Goal: Information Seeking & Learning: Learn about a topic

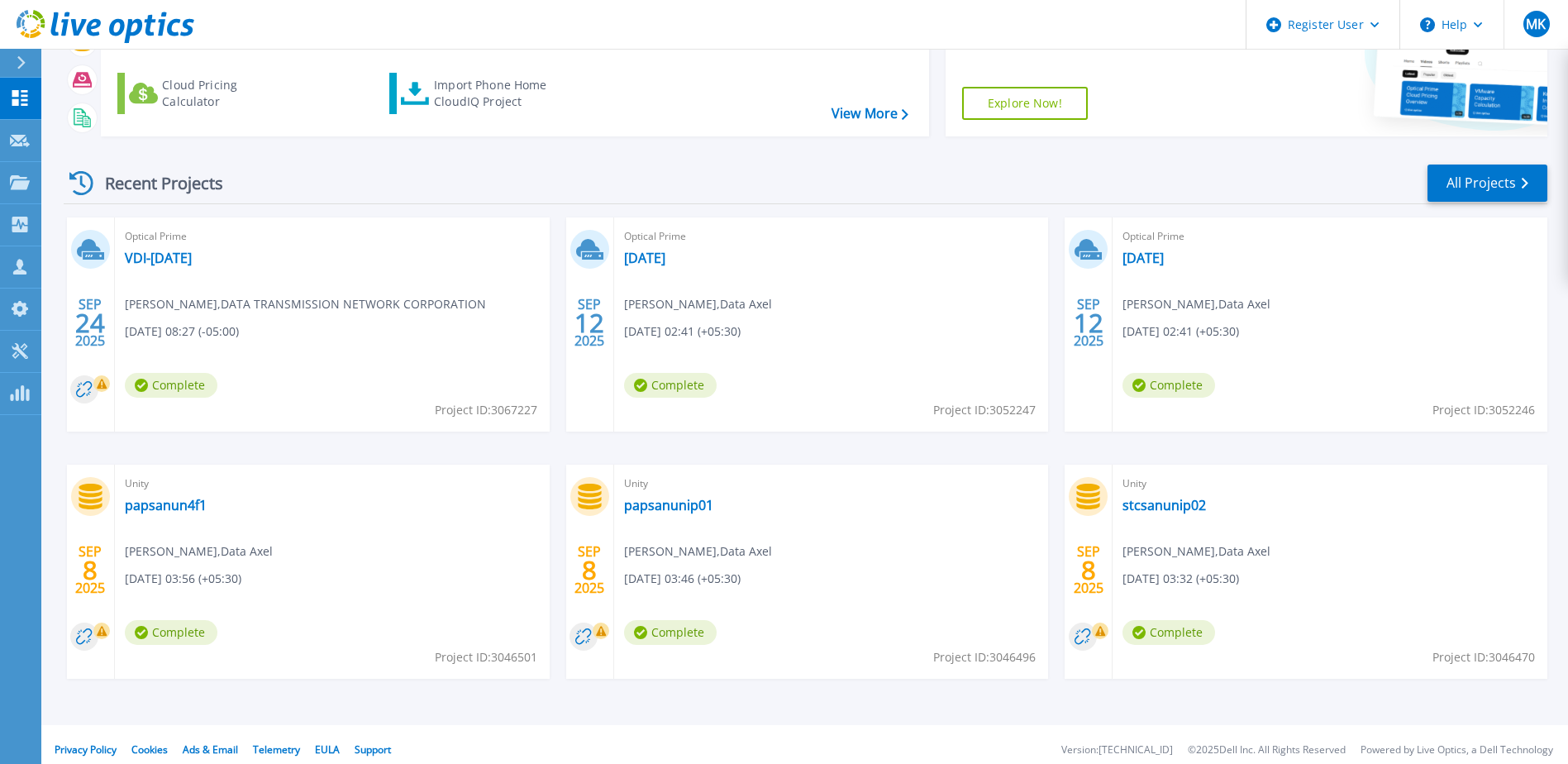
scroll to position [152, 0]
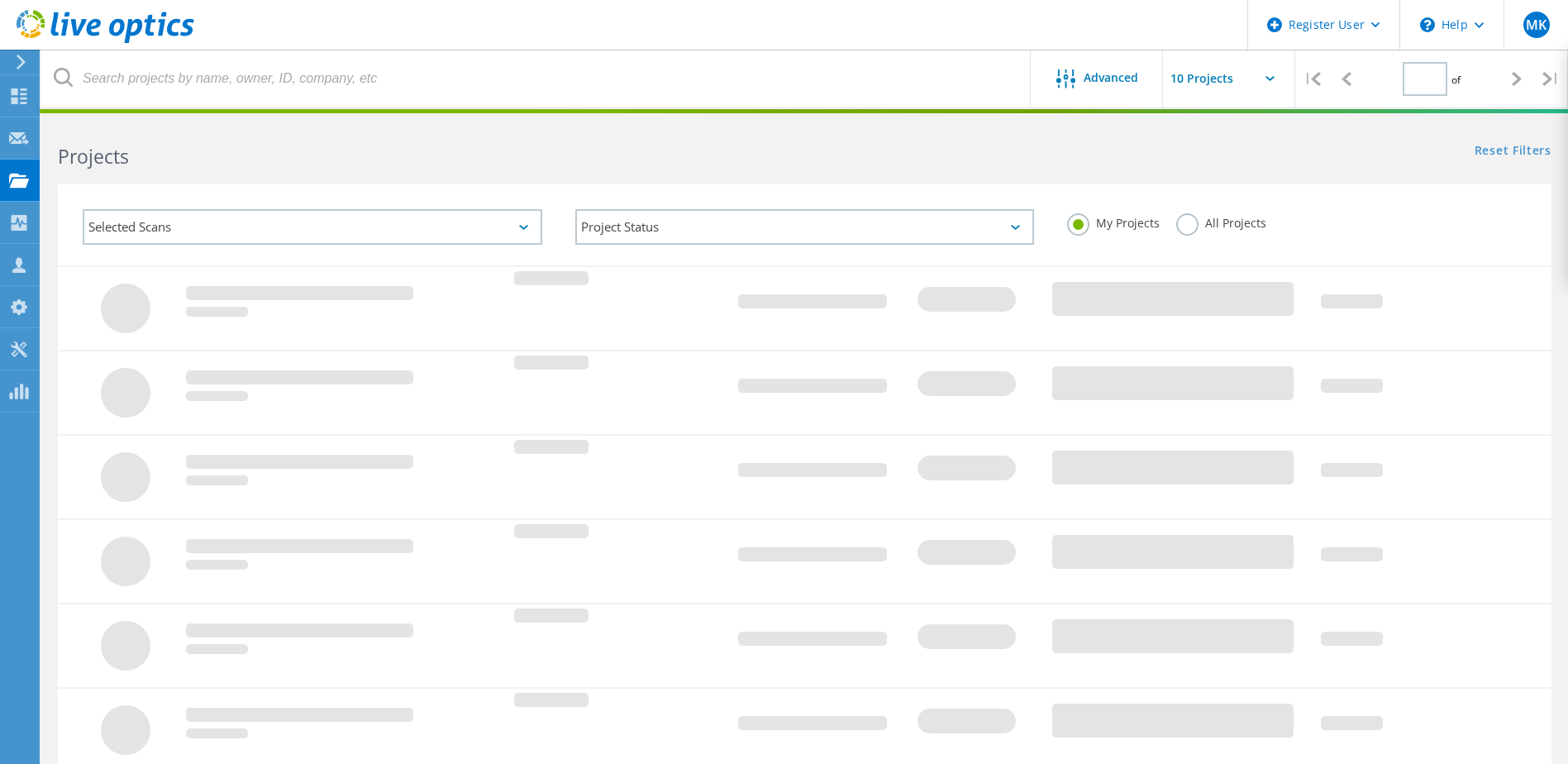
type input "1"
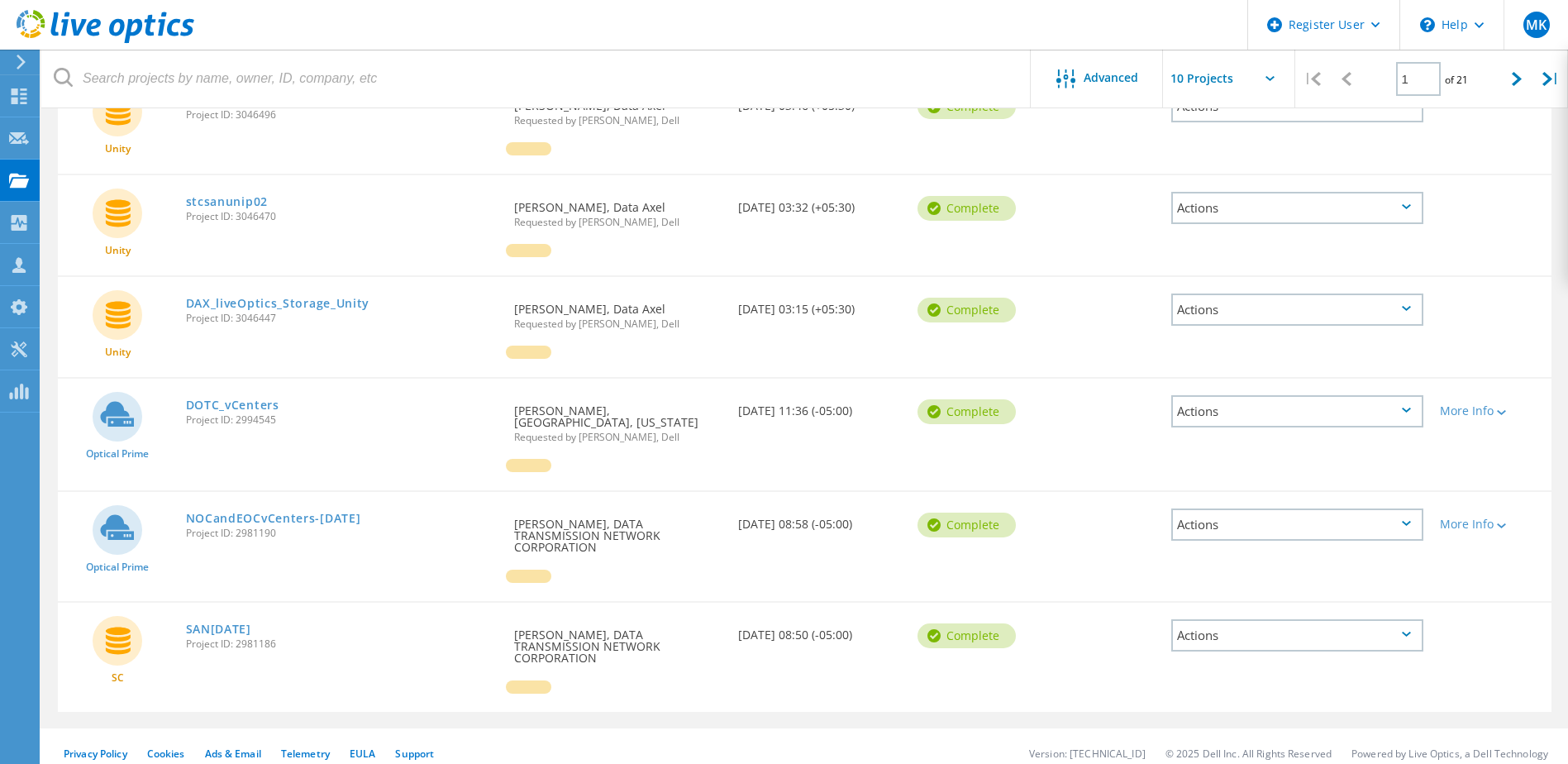
scroll to position [650, 0]
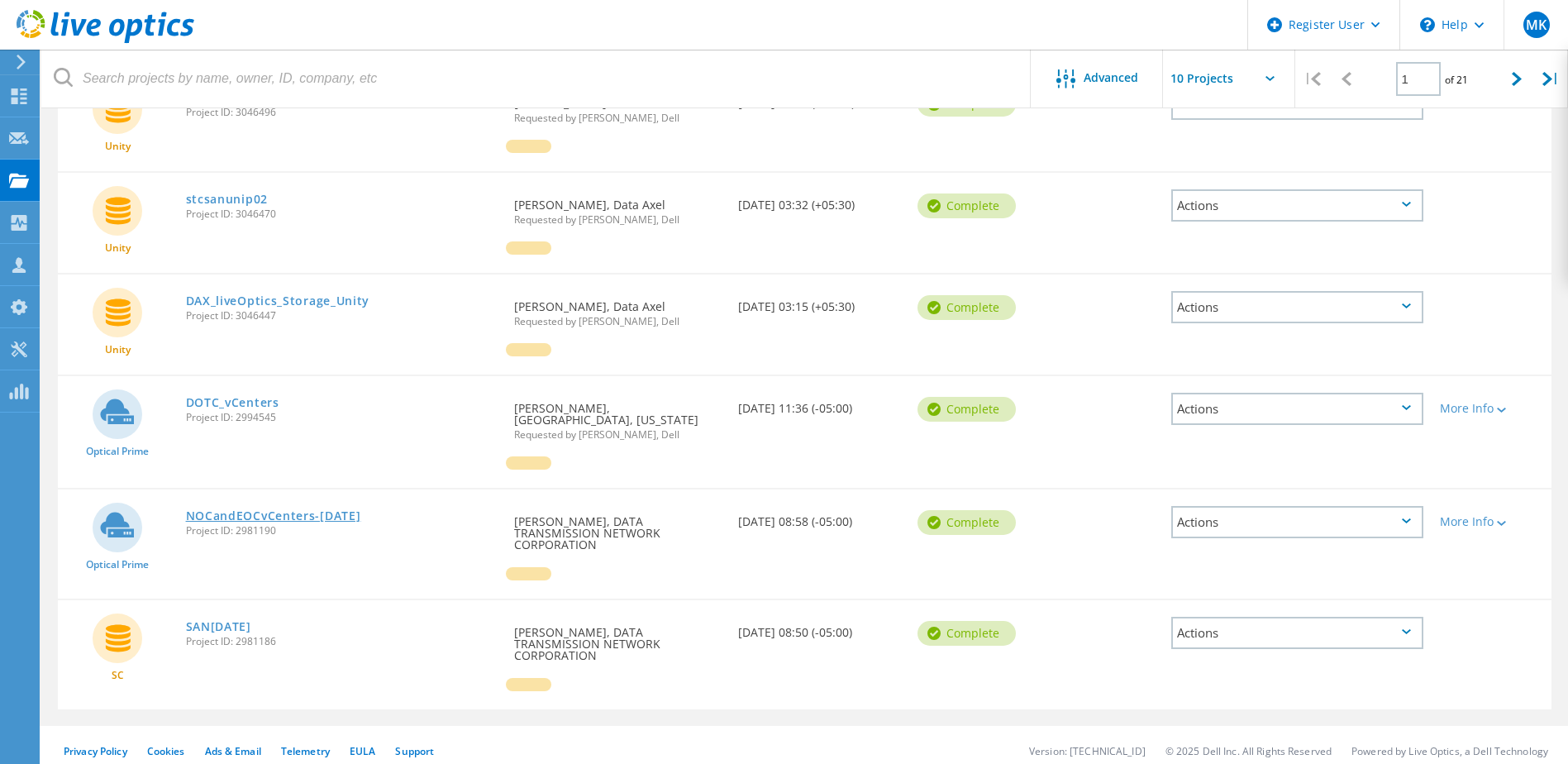
click at [301, 510] on link "NOCandEOCvCenters-July2025" at bounding box center [274, 516] width 175 height 11
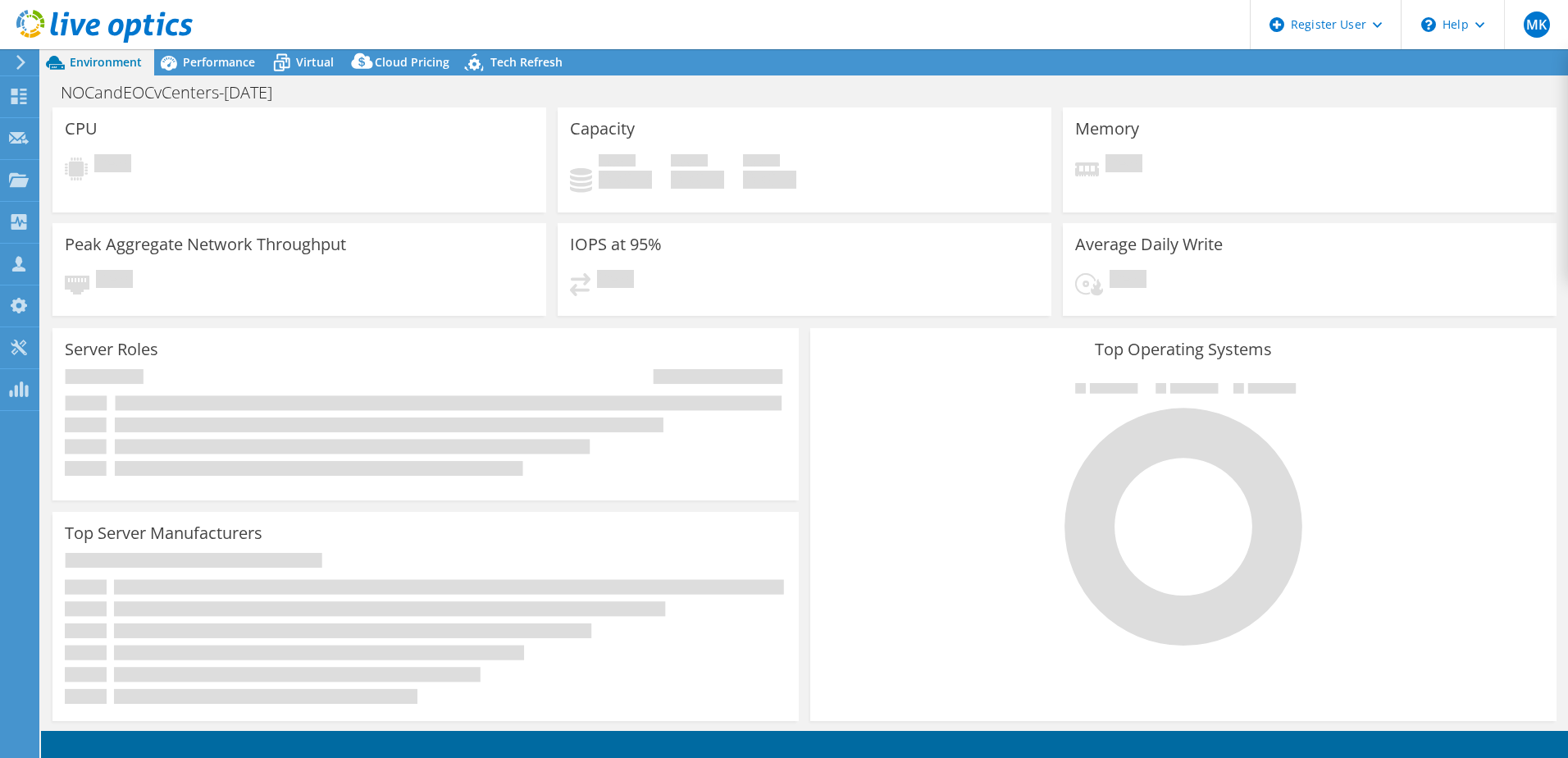
select select "USEast"
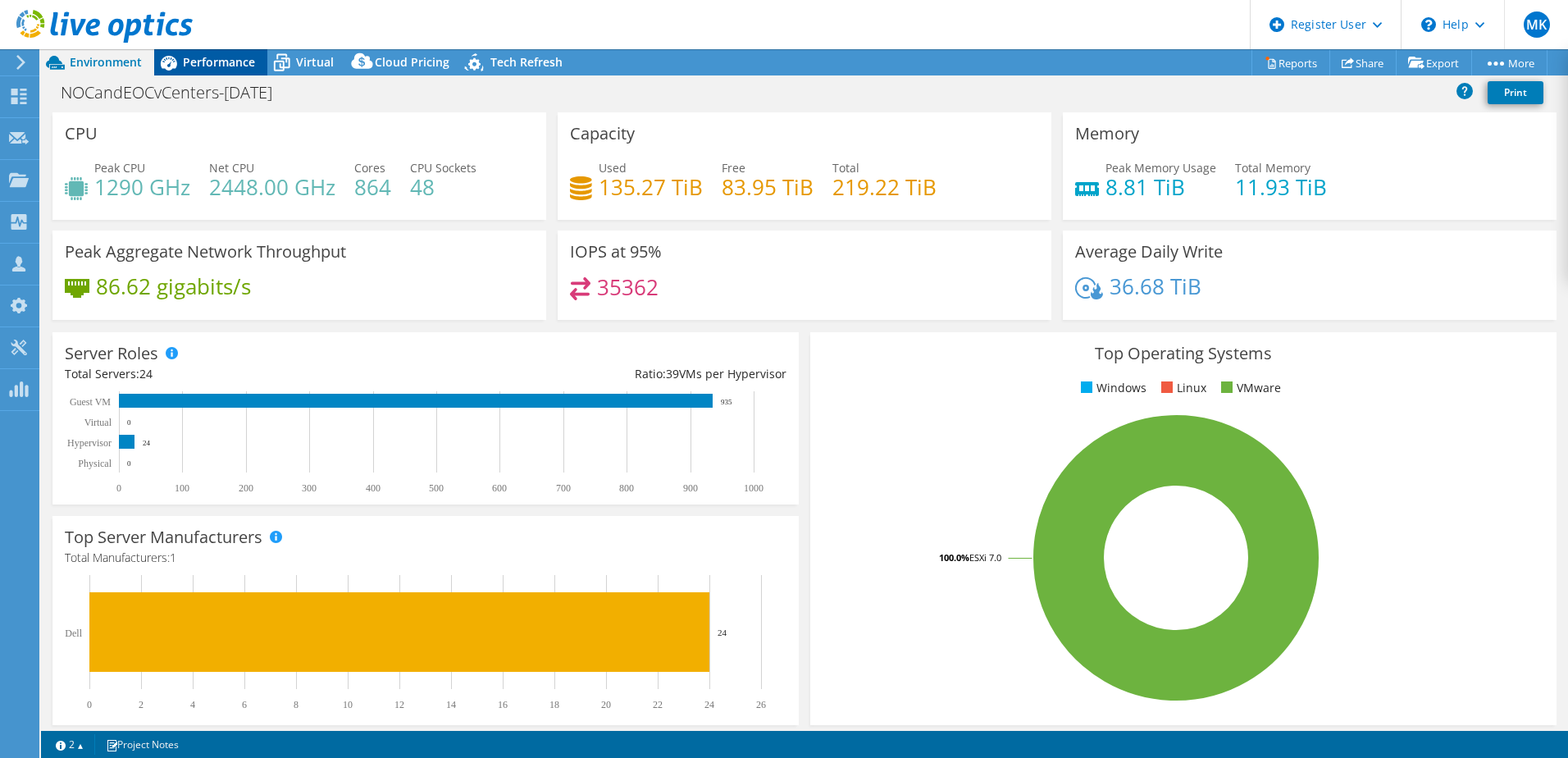
click at [237, 66] on span "Performance" at bounding box center [218, 62] width 72 height 16
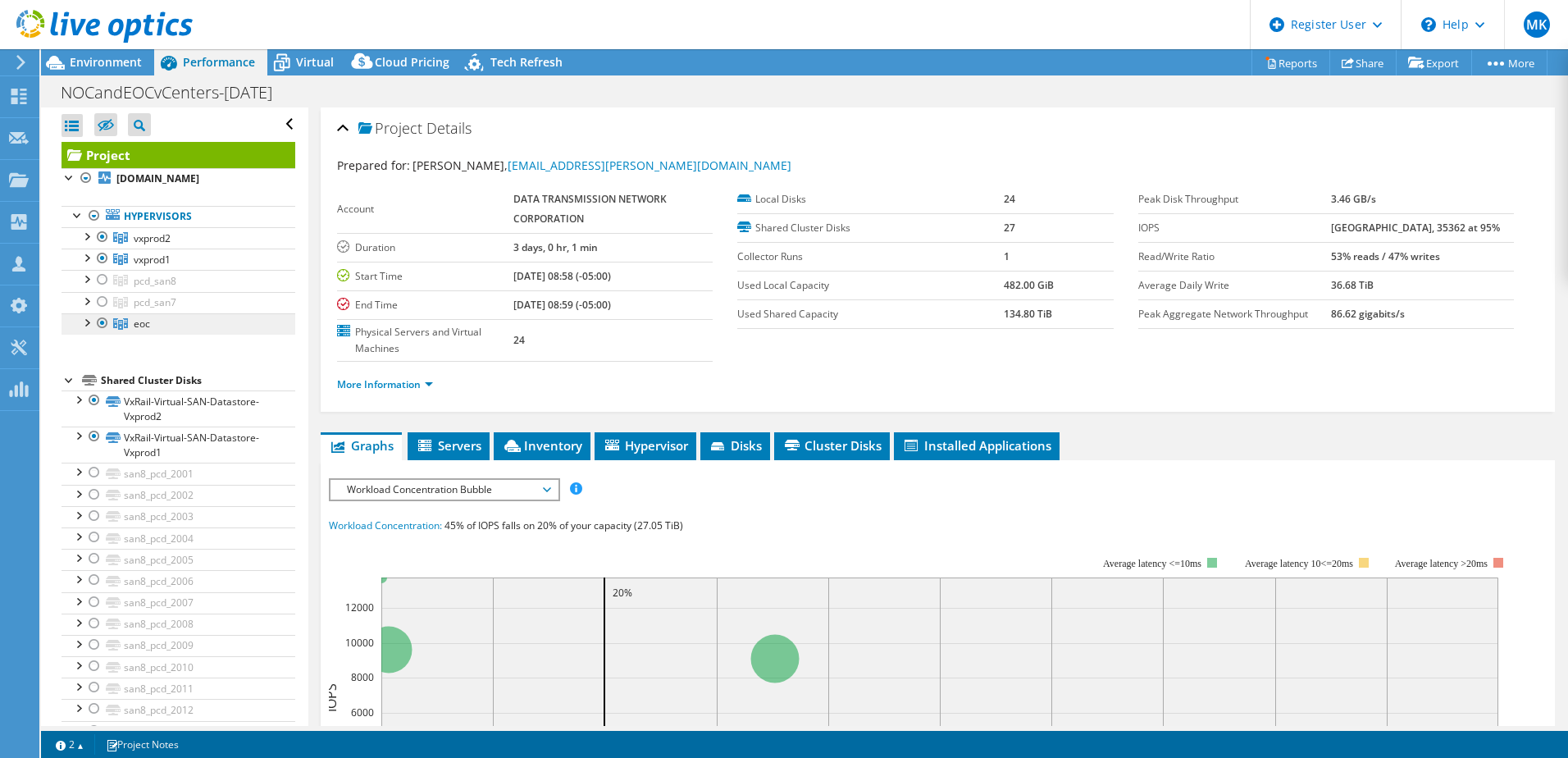
click at [167, 326] on link "eoc" at bounding box center [179, 324] width 234 height 22
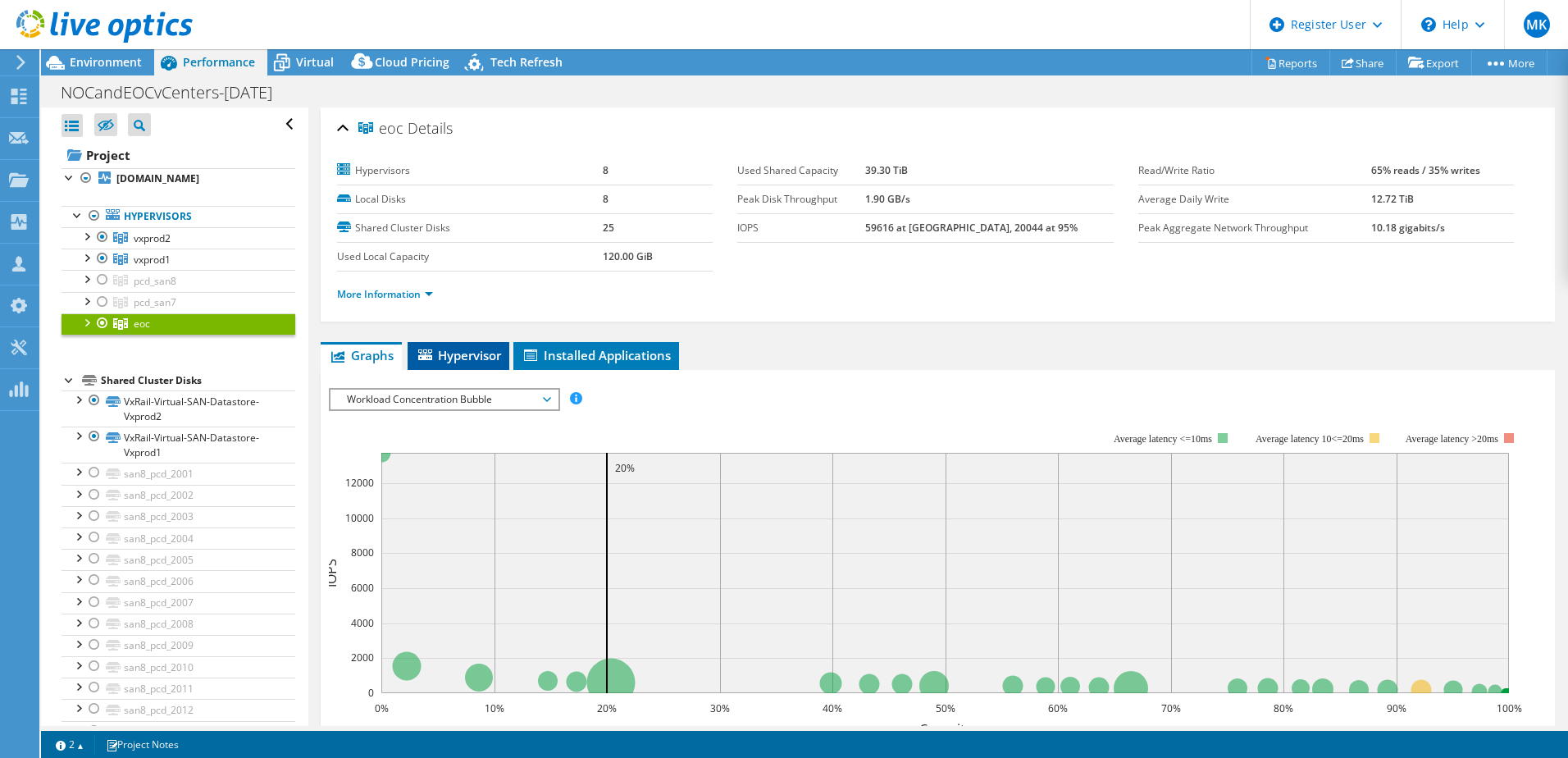
click at [483, 355] on span "Hypervisor" at bounding box center [457, 356] width 85 height 17
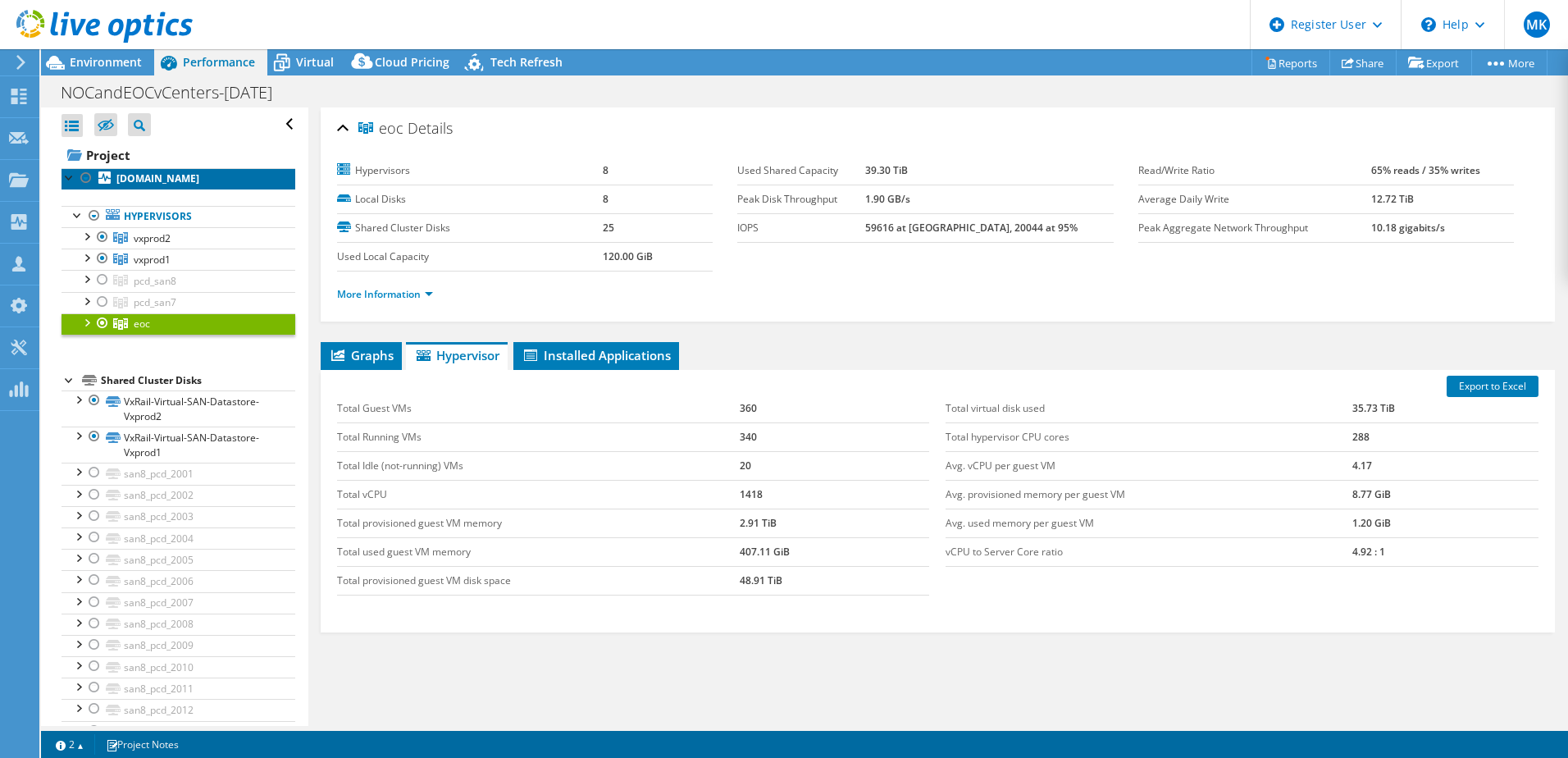
click at [145, 177] on b "esxvxprod2-07.dtn.com" at bounding box center [157, 178] width 83 height 14
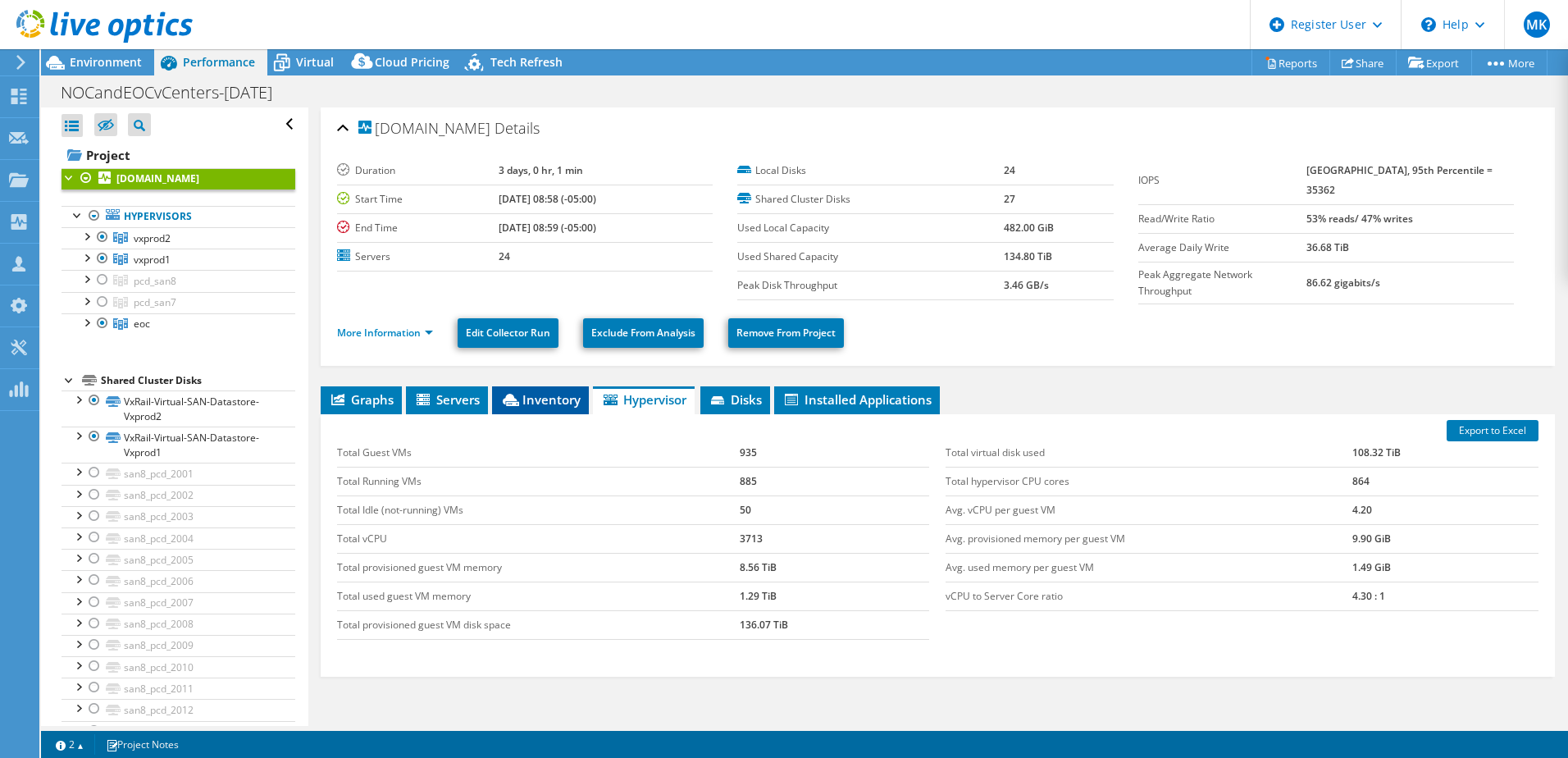
click at [540, 399] on span "Inventory" at bounding box center [541, 400] width 80 height 17
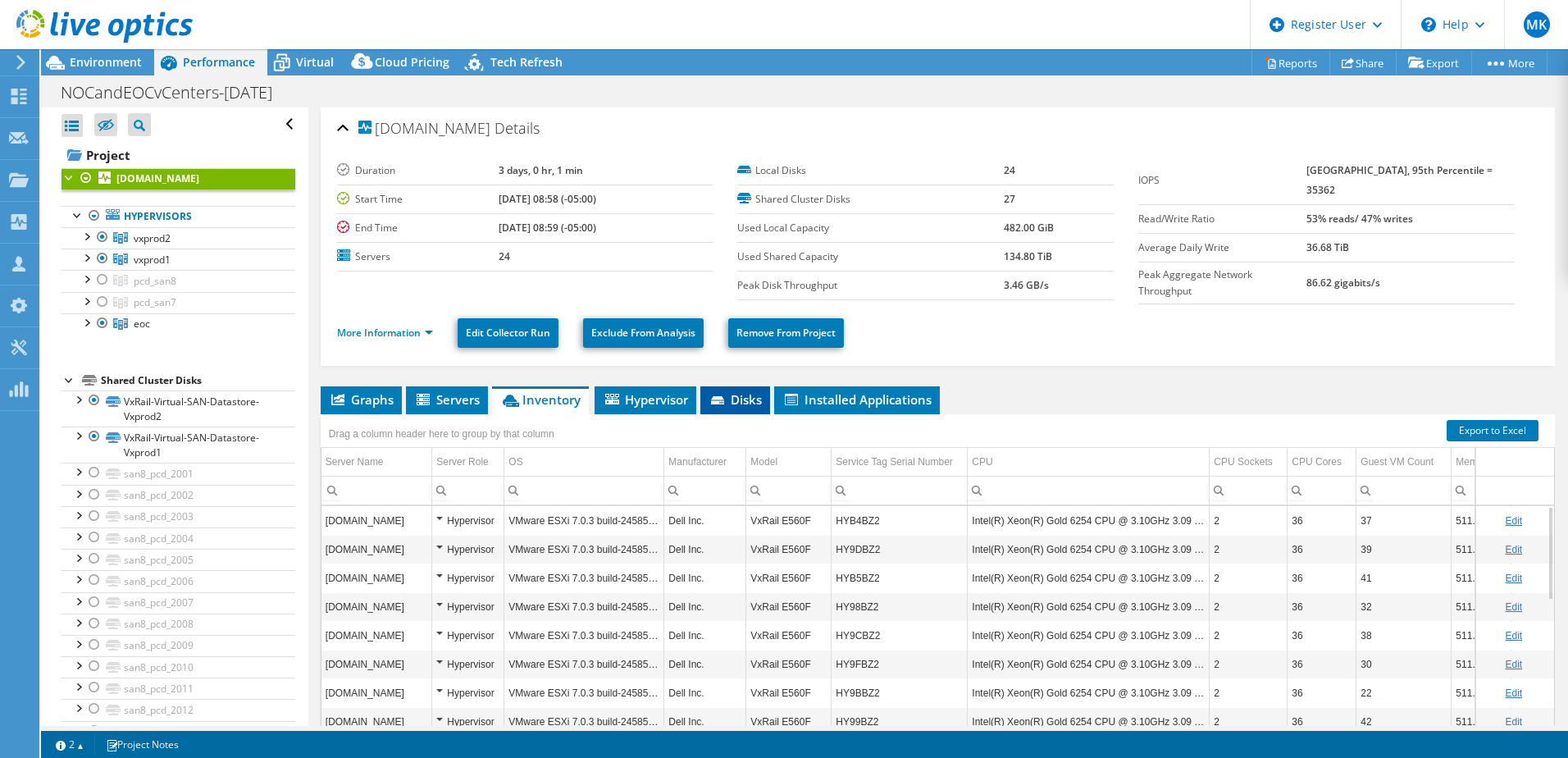
click at [727, 396] on icon at bounding box center [719, 401] width 17 height 10
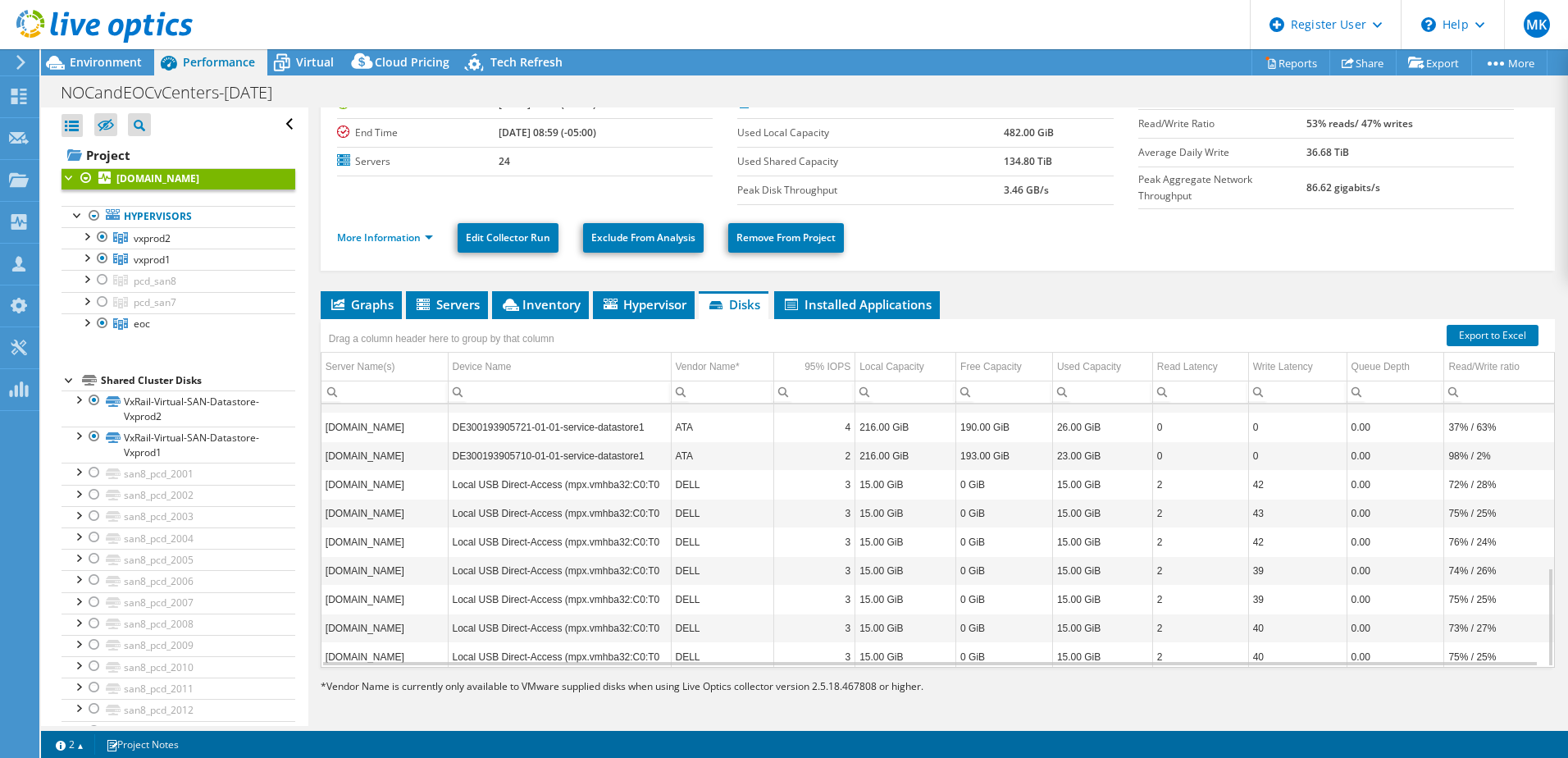
scroll to position [434, 0]
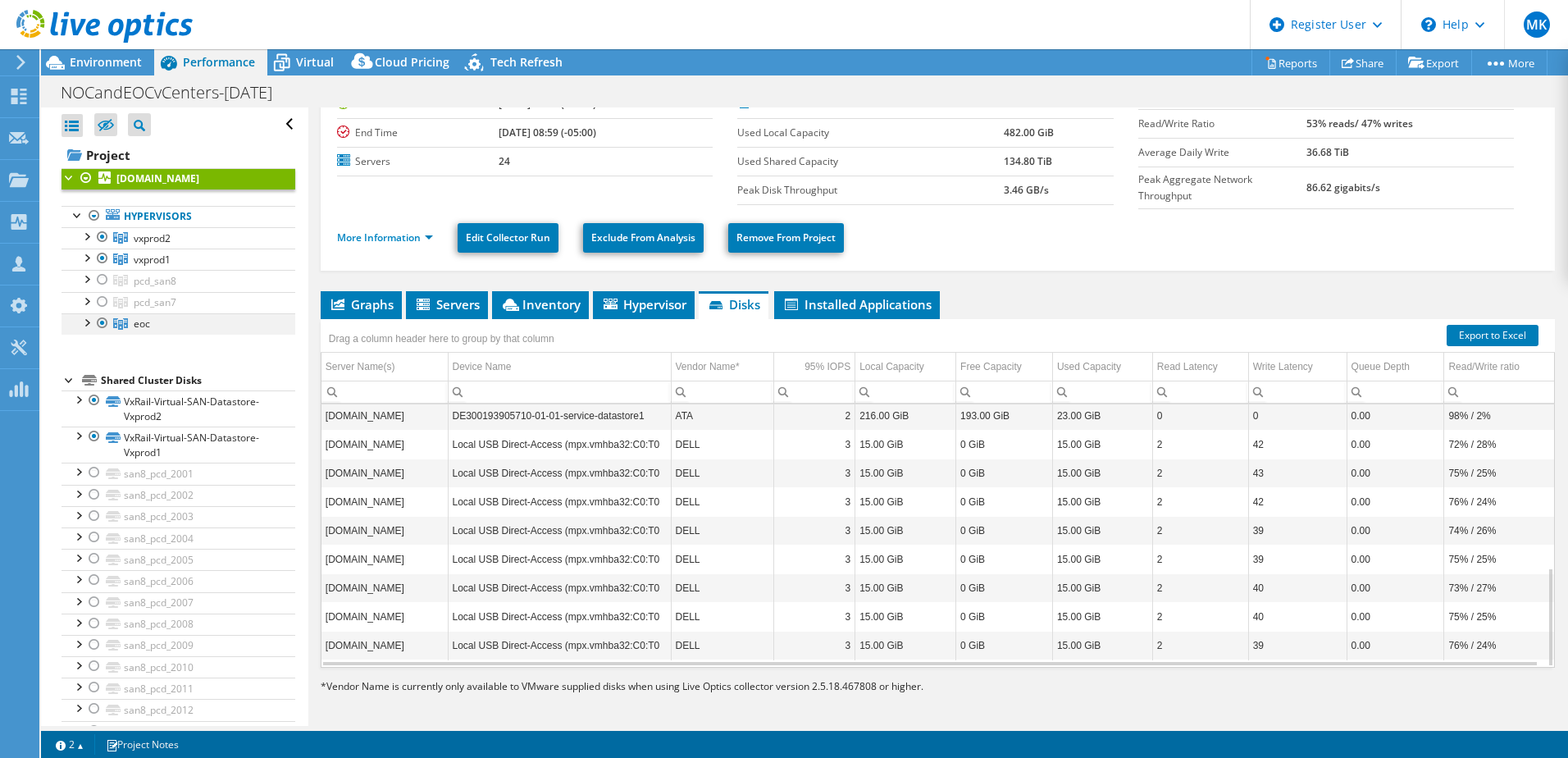
click at [90, 326] on div at bounding box center [86, 322] width 17 height 17
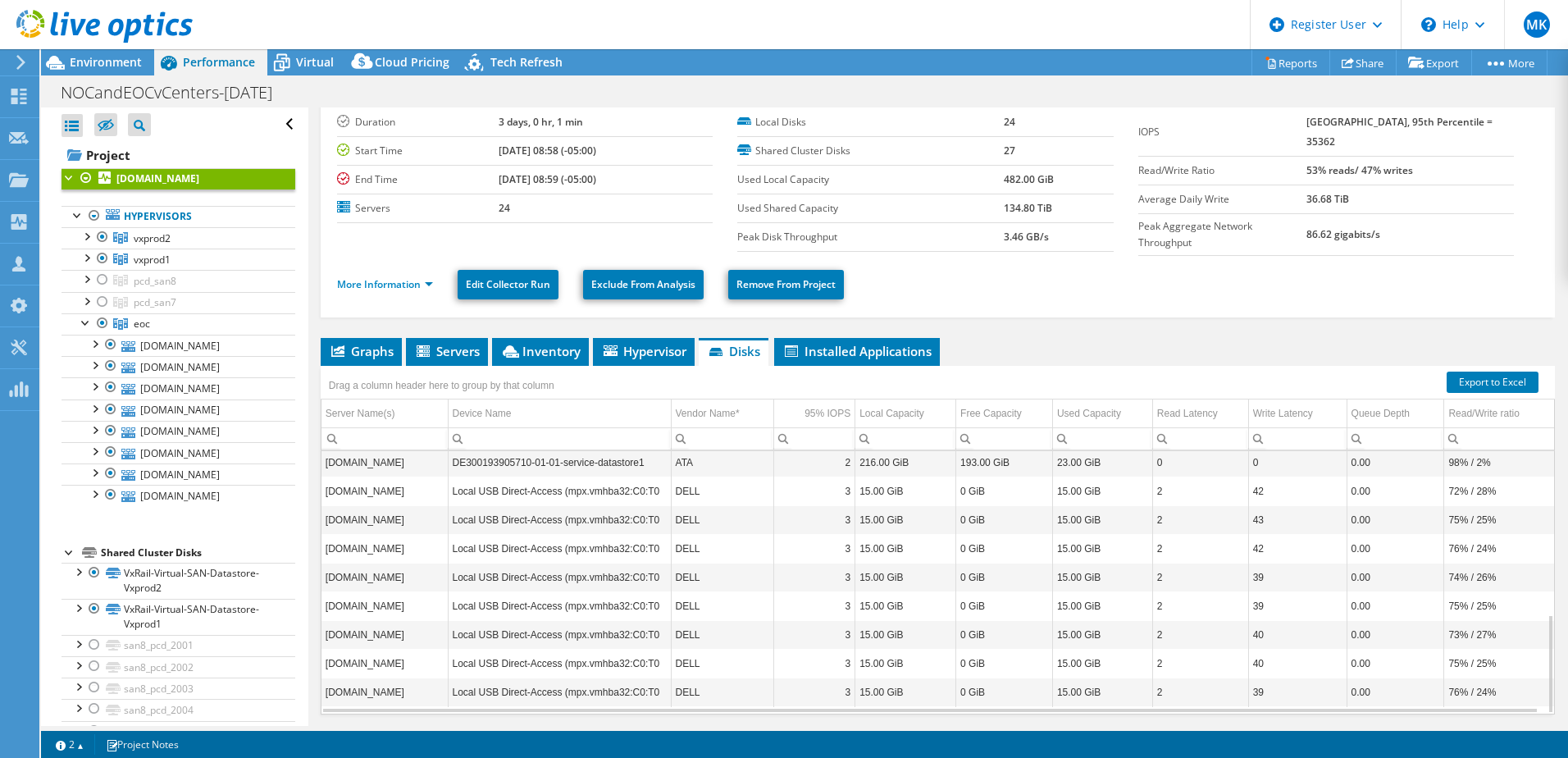
scroll to position [95, 0]
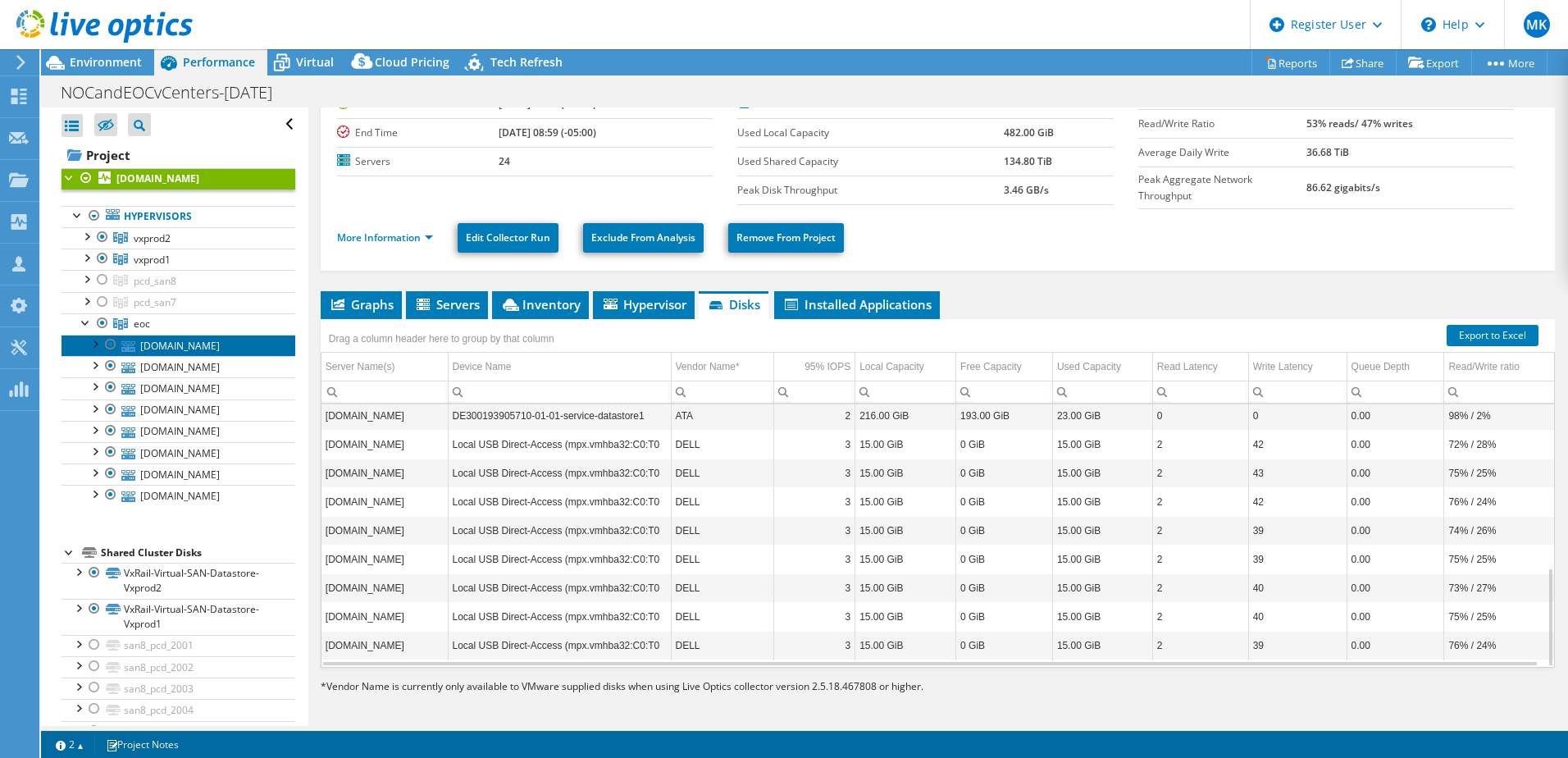
click at [166, 347] on link "esxappeoc02.dtn.com" at bounding box center [179, 345] width 234 height 22
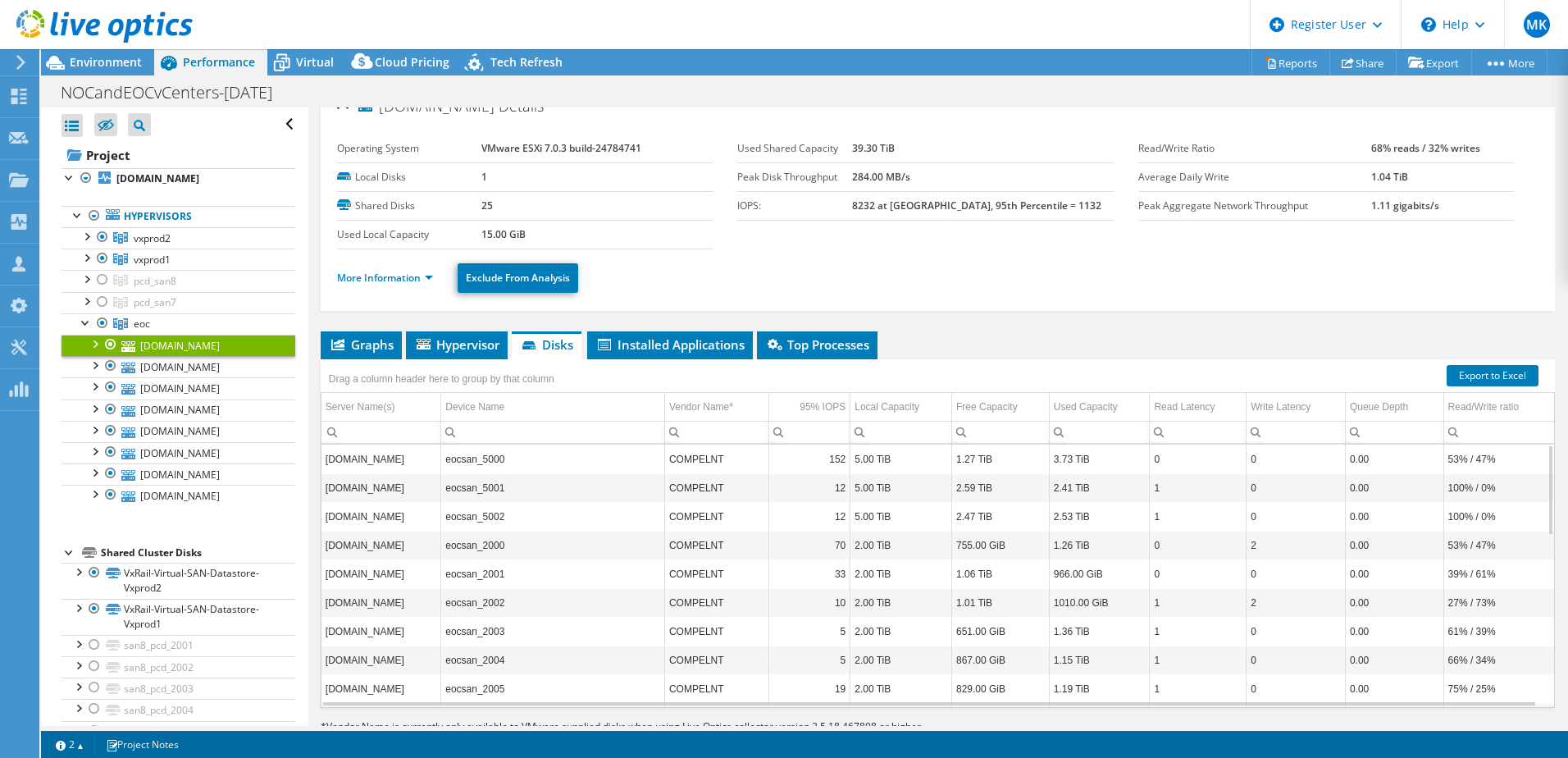
scroll to position [0, 0]
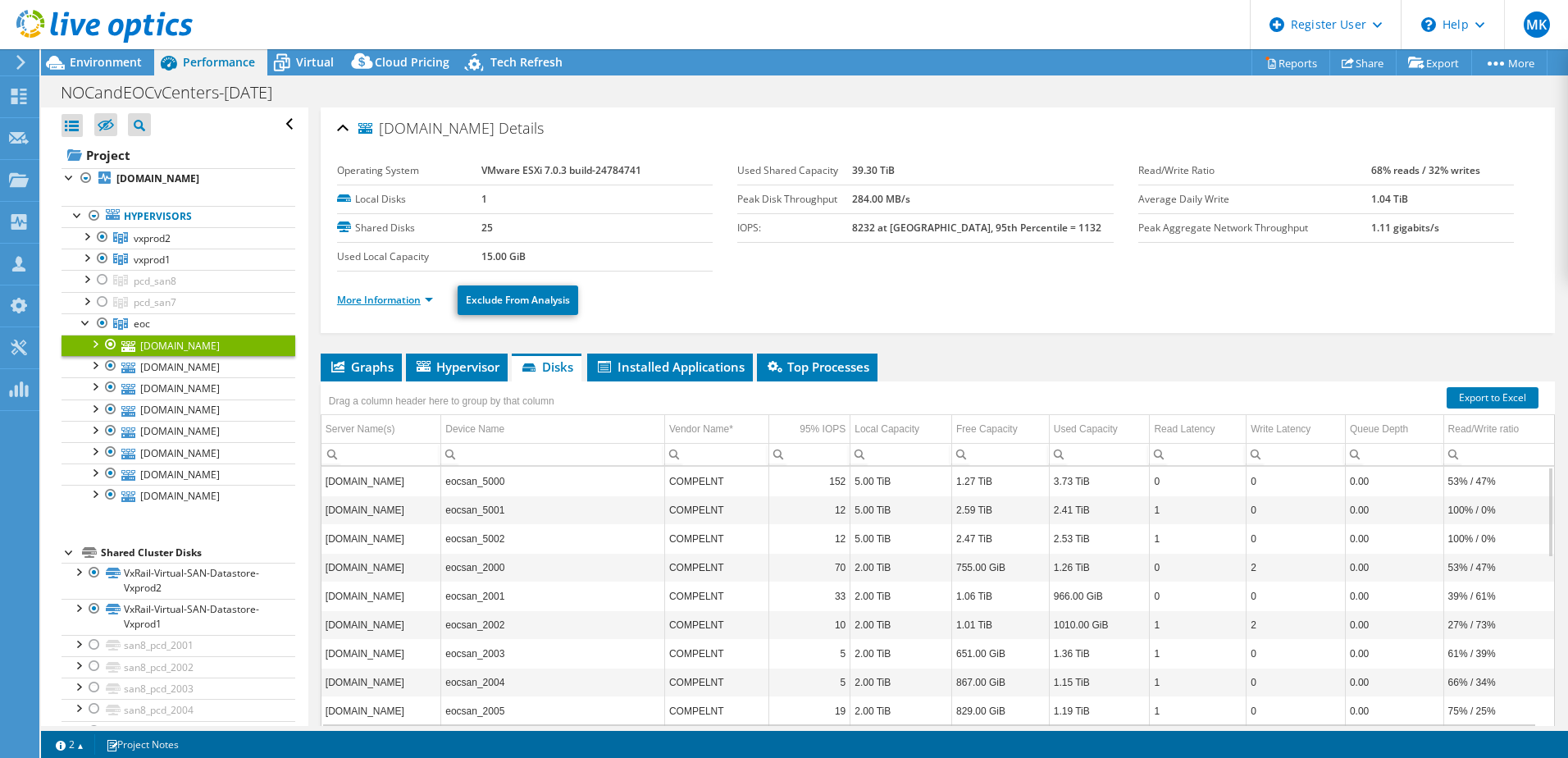
click at [427, 301] on link "More Information" at bounding box center [385, 299] width 96 height 14
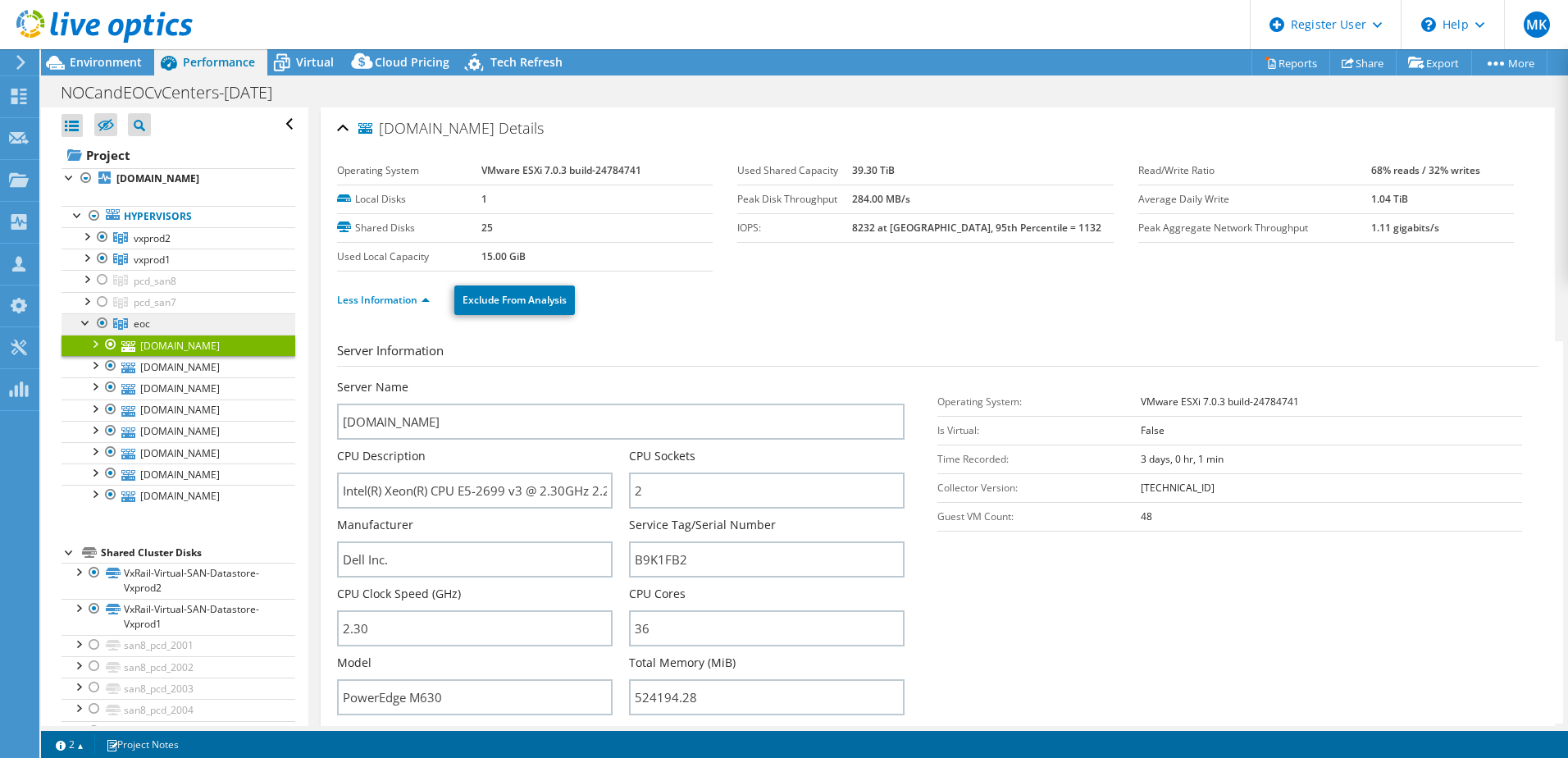
click at [142, 318] on span "eoc" at bounding box center [142, 323] width 17 height 14
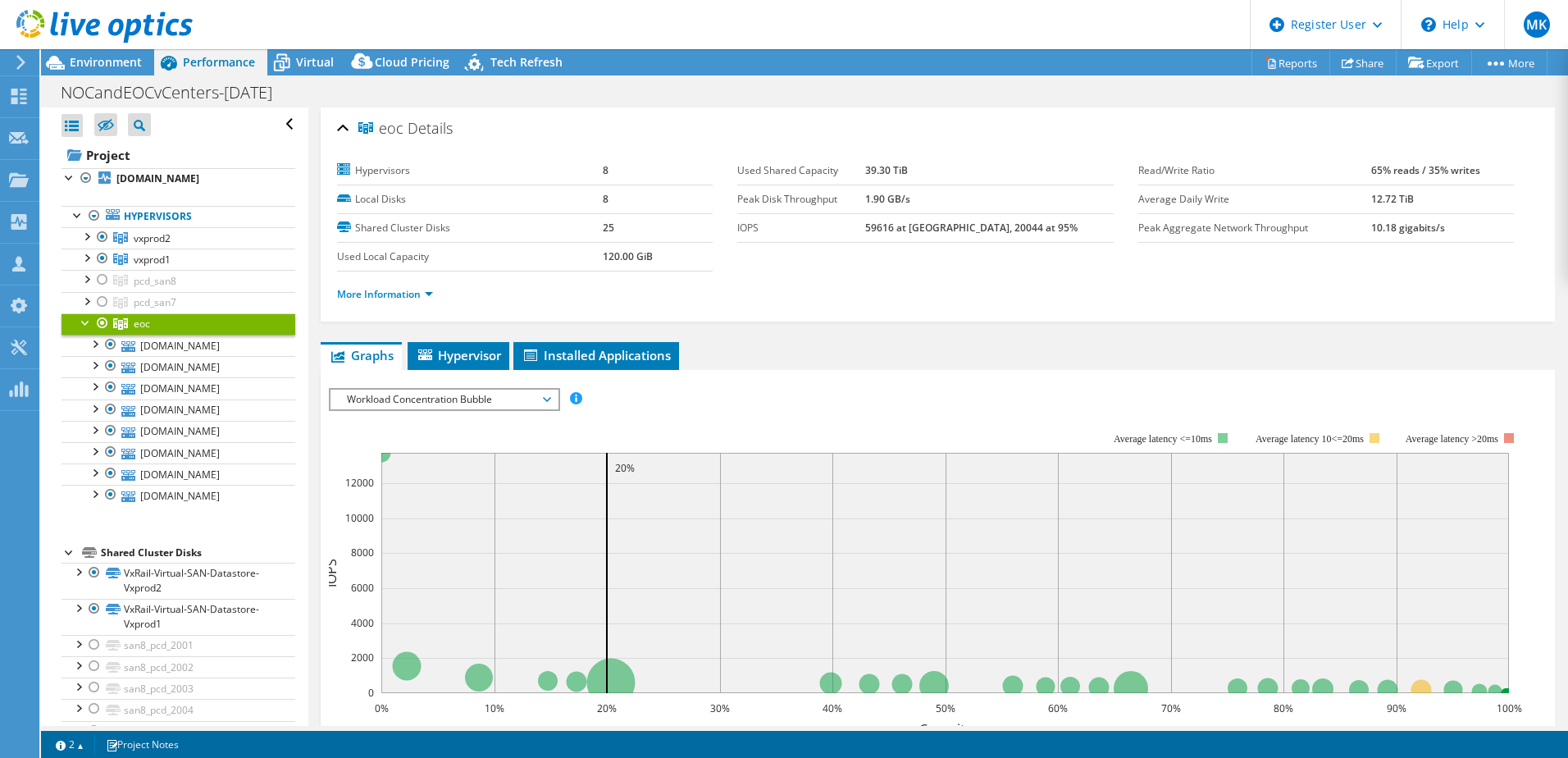
click at [493, 392] on span "Workload Concentration Bubble" at bounding box center [443, 399] width 211 height 20
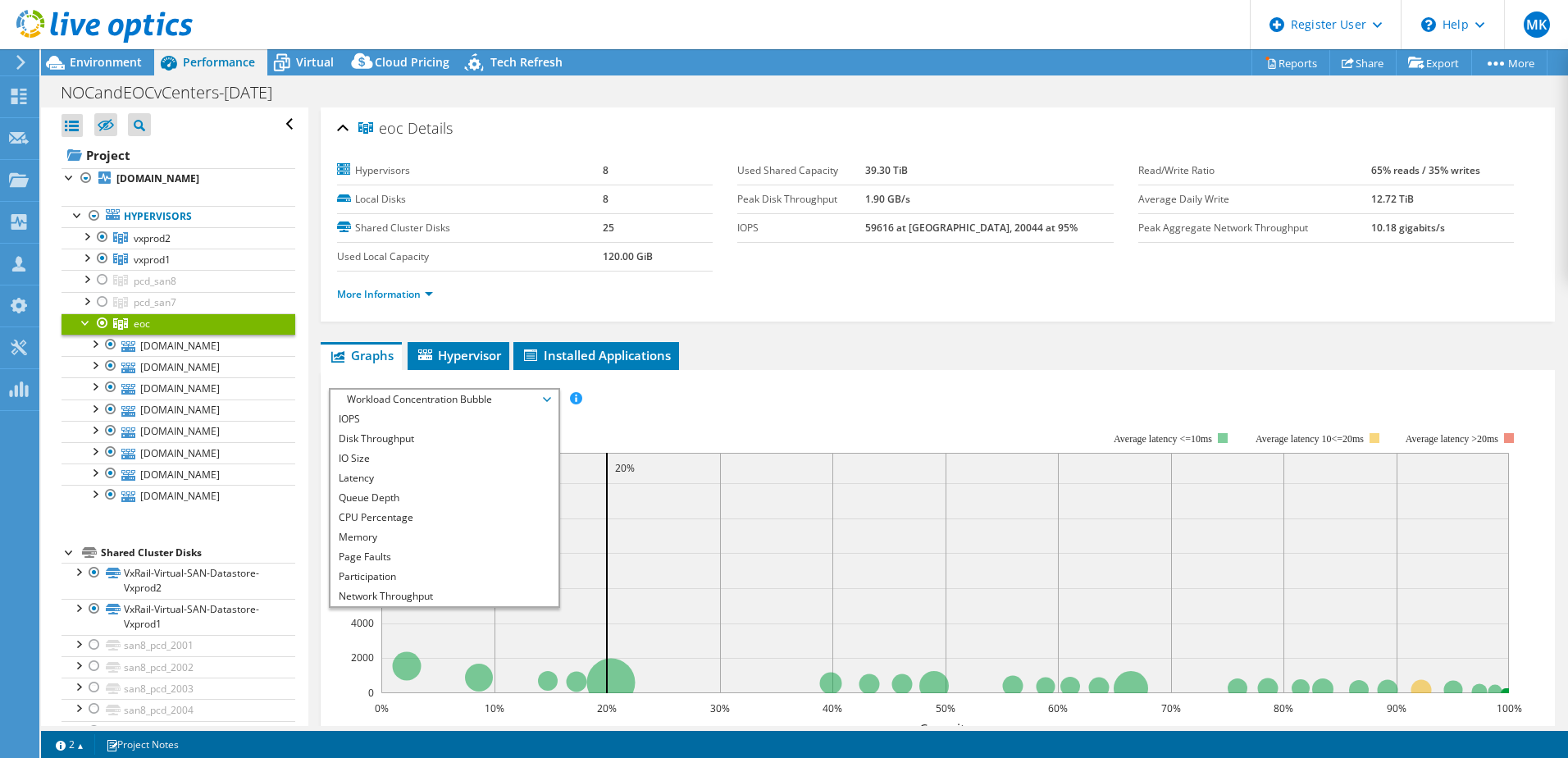
click at [970, 428] on rect at bounding box center [924, 574] width 1193 height 328
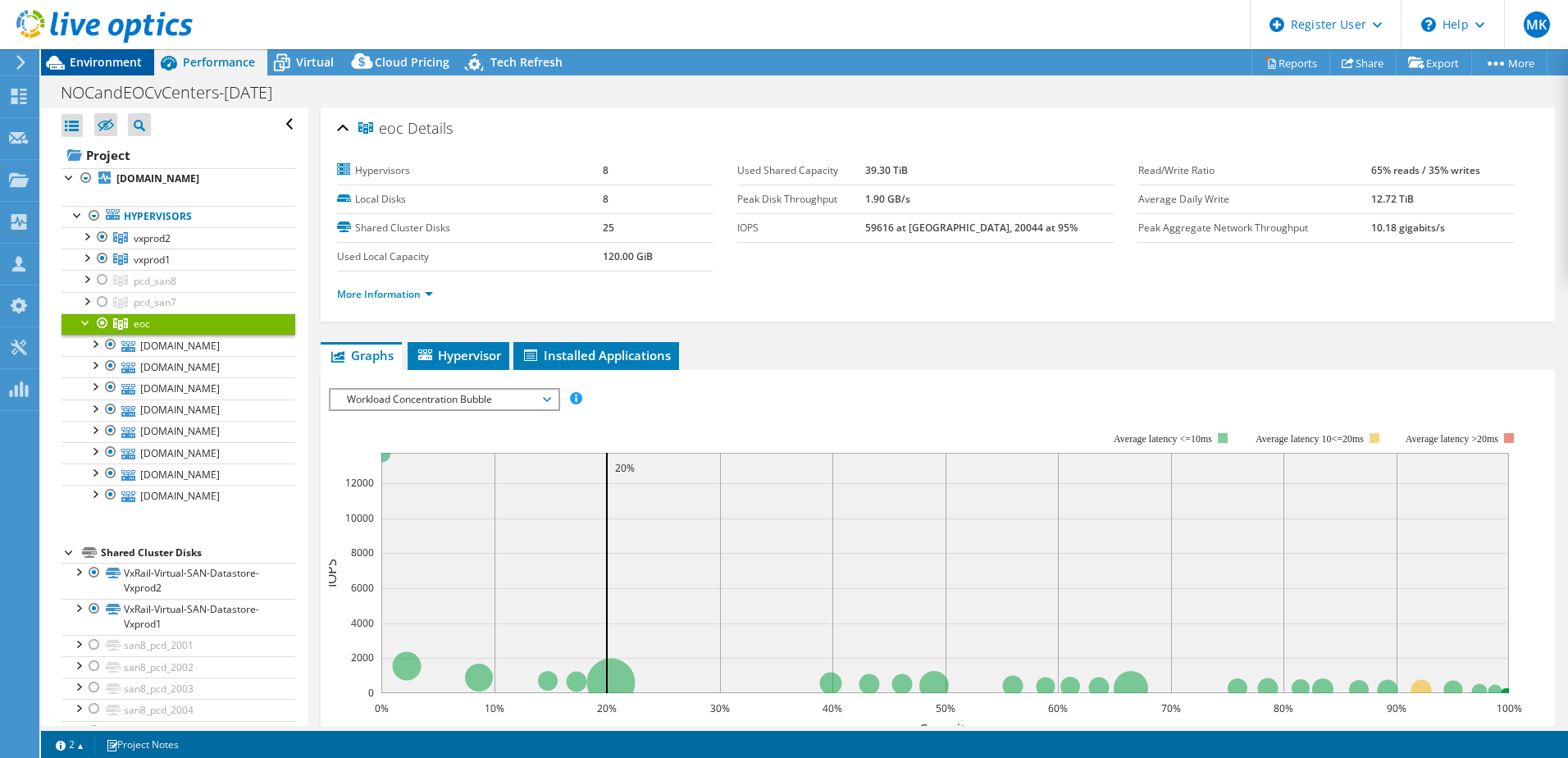
click at [89, 57] on span "Environment" at bounding box center [105, 62] width 72 height 16
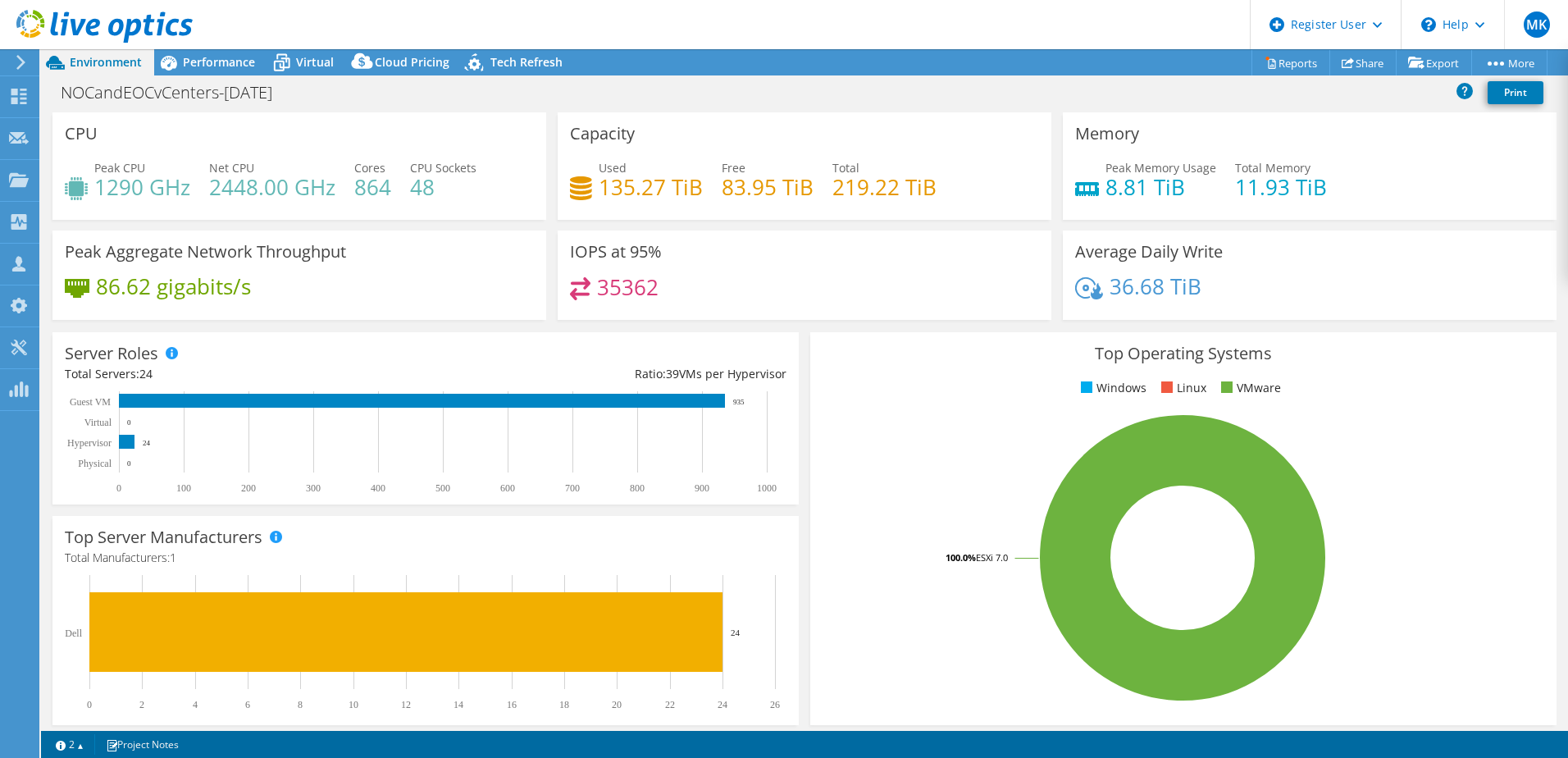
click at [75, 20] on use at bounding box center [105, 26] width 176 height 33
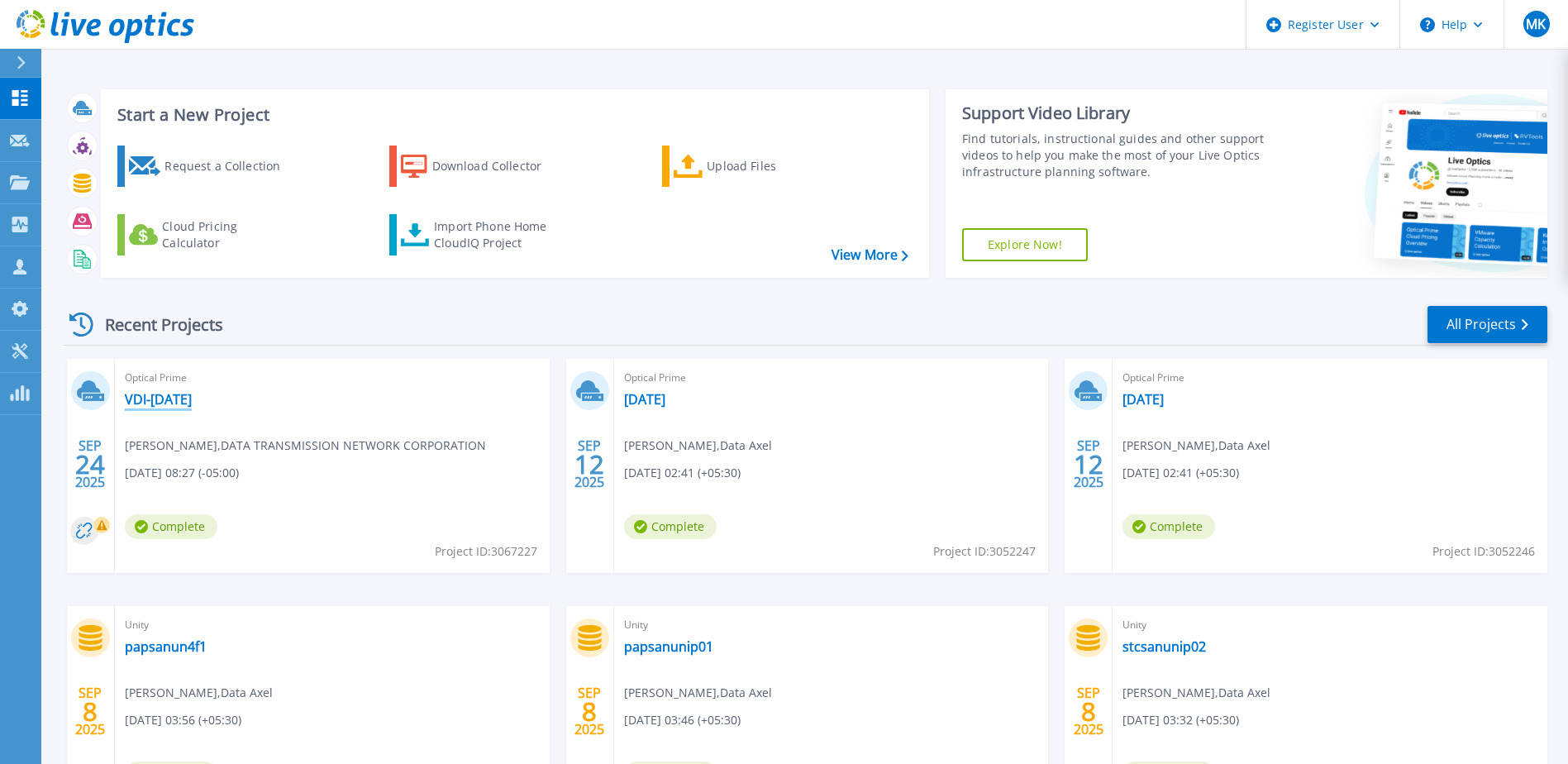
click at [180, 401] on link "VDI-[DATE]" at bounding box center [158, 400] width 67 height 17
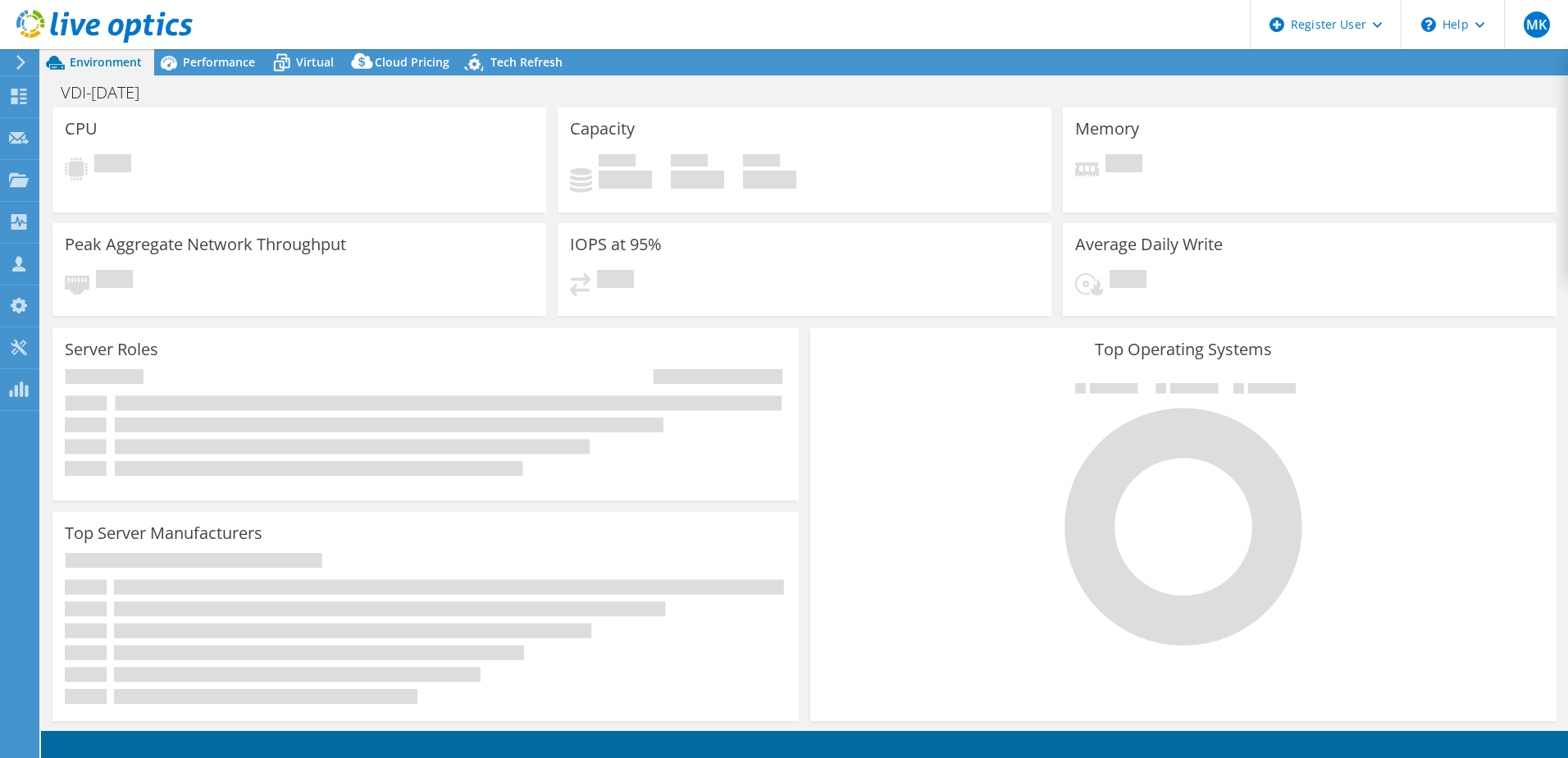
select select "USD"
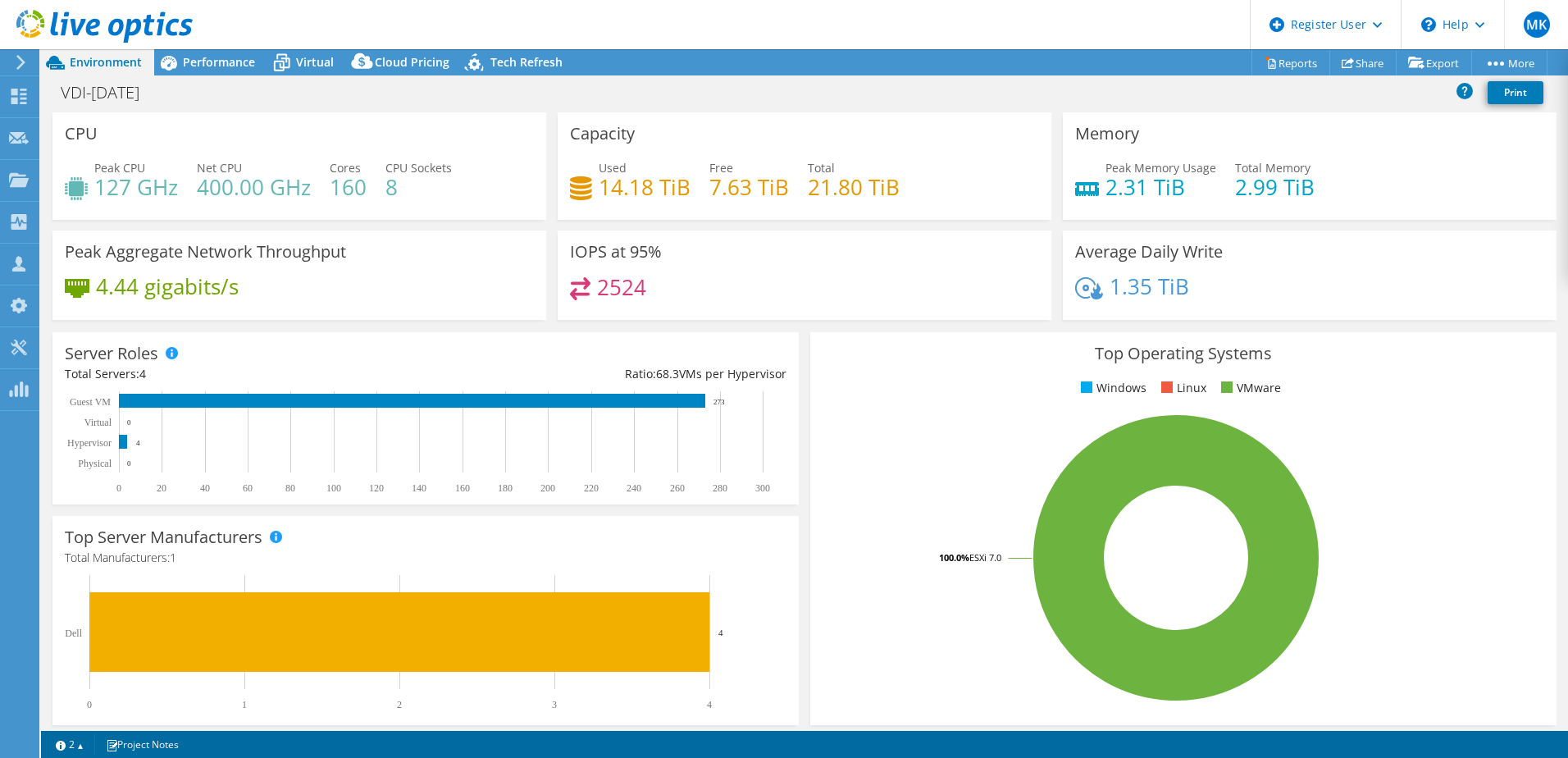
click at [189, 53] on div at bounding box center [96, 27] width 193 height 55
click at [212, 65] on span "Performance" at bounding box center [218, 62] width 72 height 16
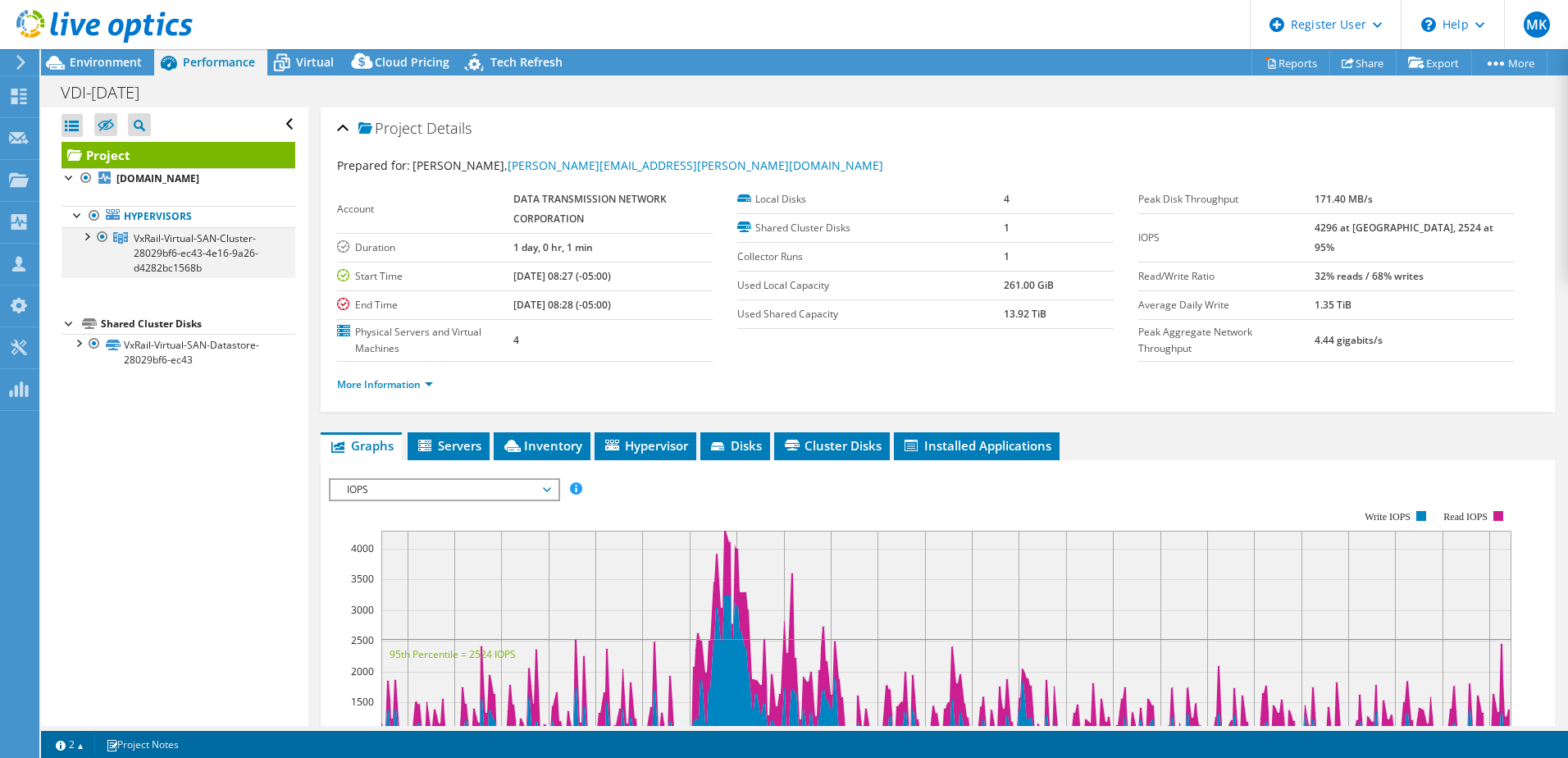
click at [85, 236] on div at bounding box center [86, 236] width 17 height 17
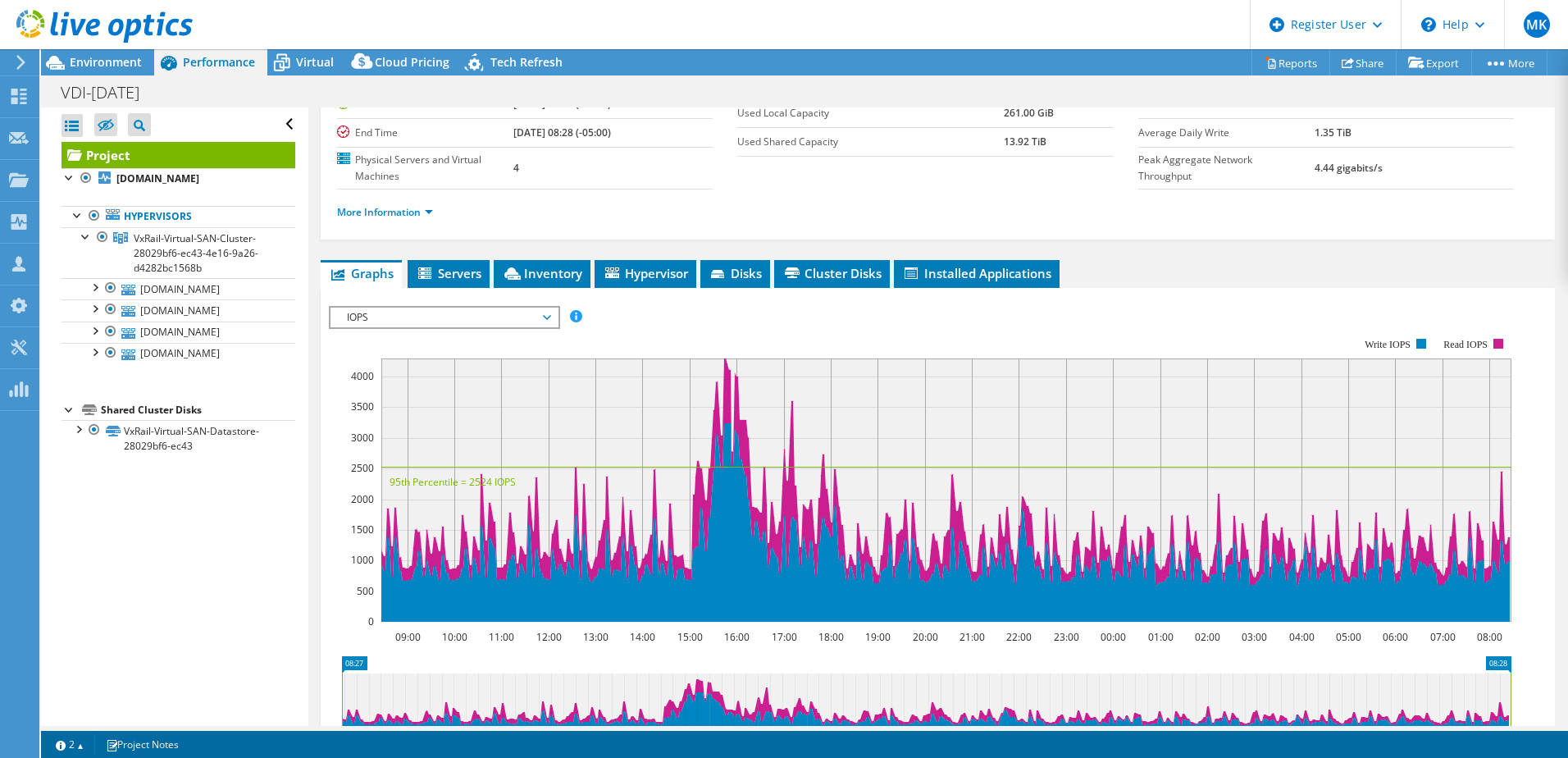
scroll to position [246, 0]
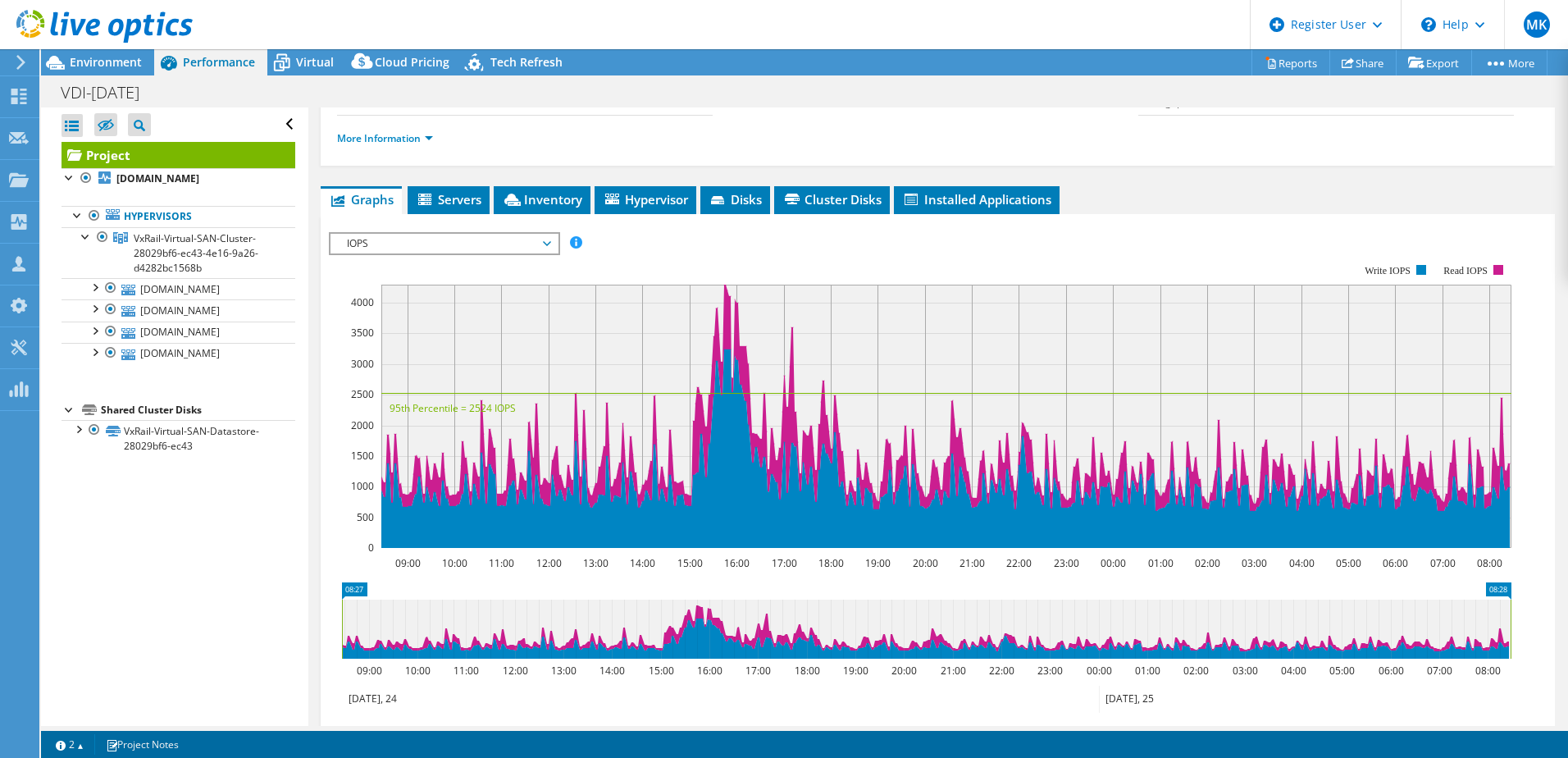
click at [423, 236] on span "IOPS" at bounding box center [443, 243] width 211 height 20
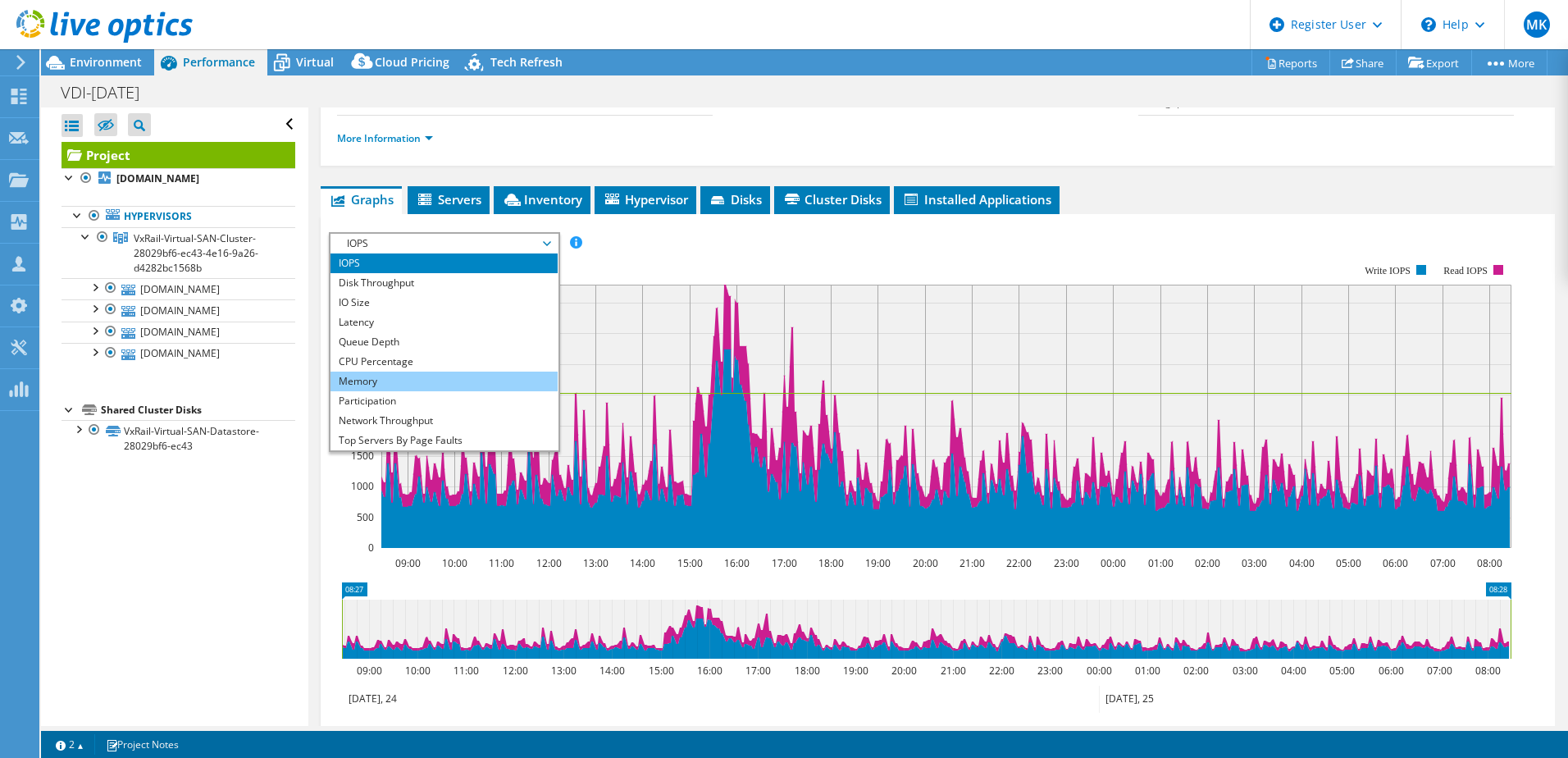
click at [395, 378] on li "Memory" at bounding box center [443, 381] width 227 height 20
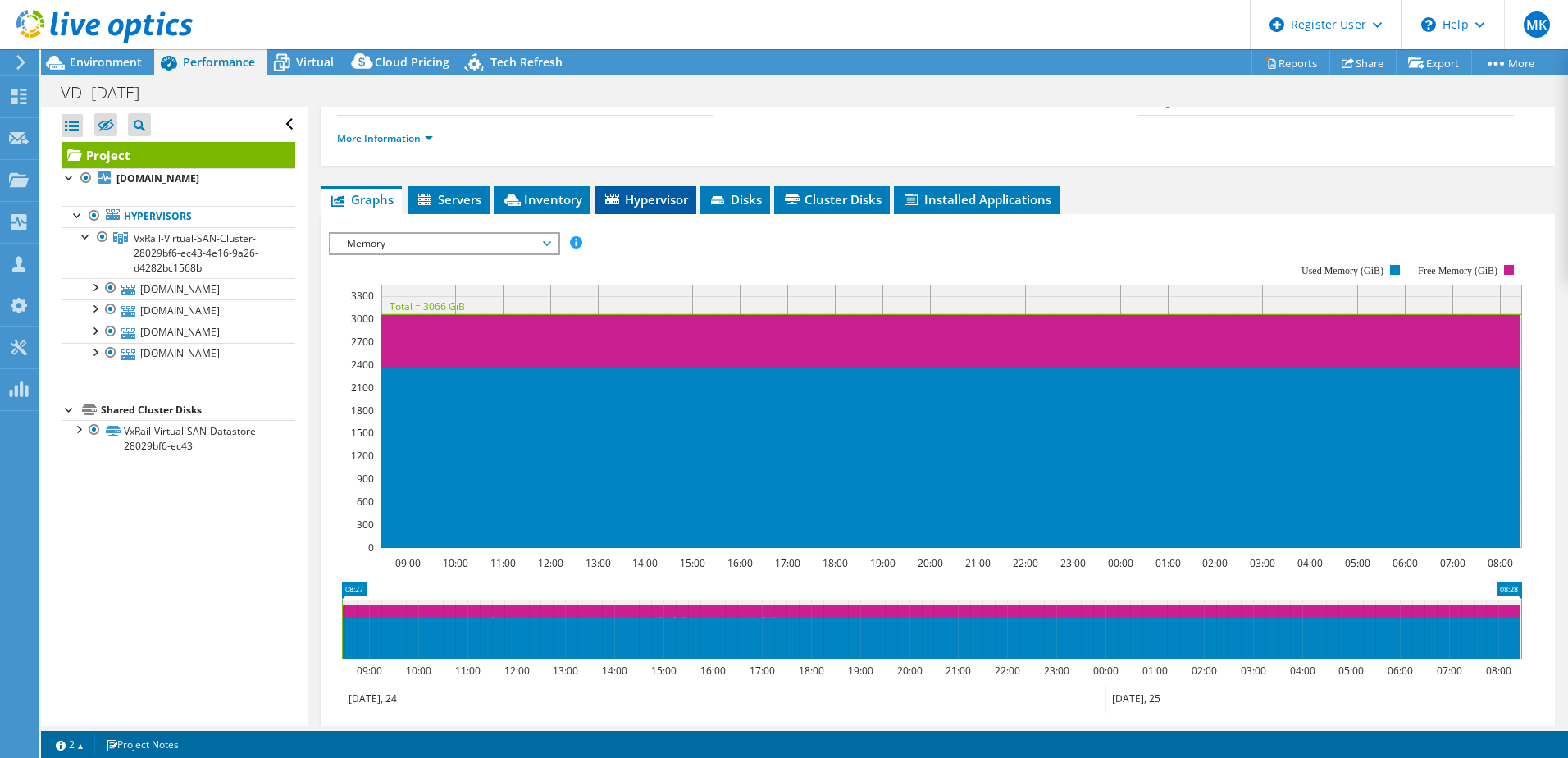
click at [646, 201] on span "Hypervisor" at bounding box center [645, 199] width 85 height 17
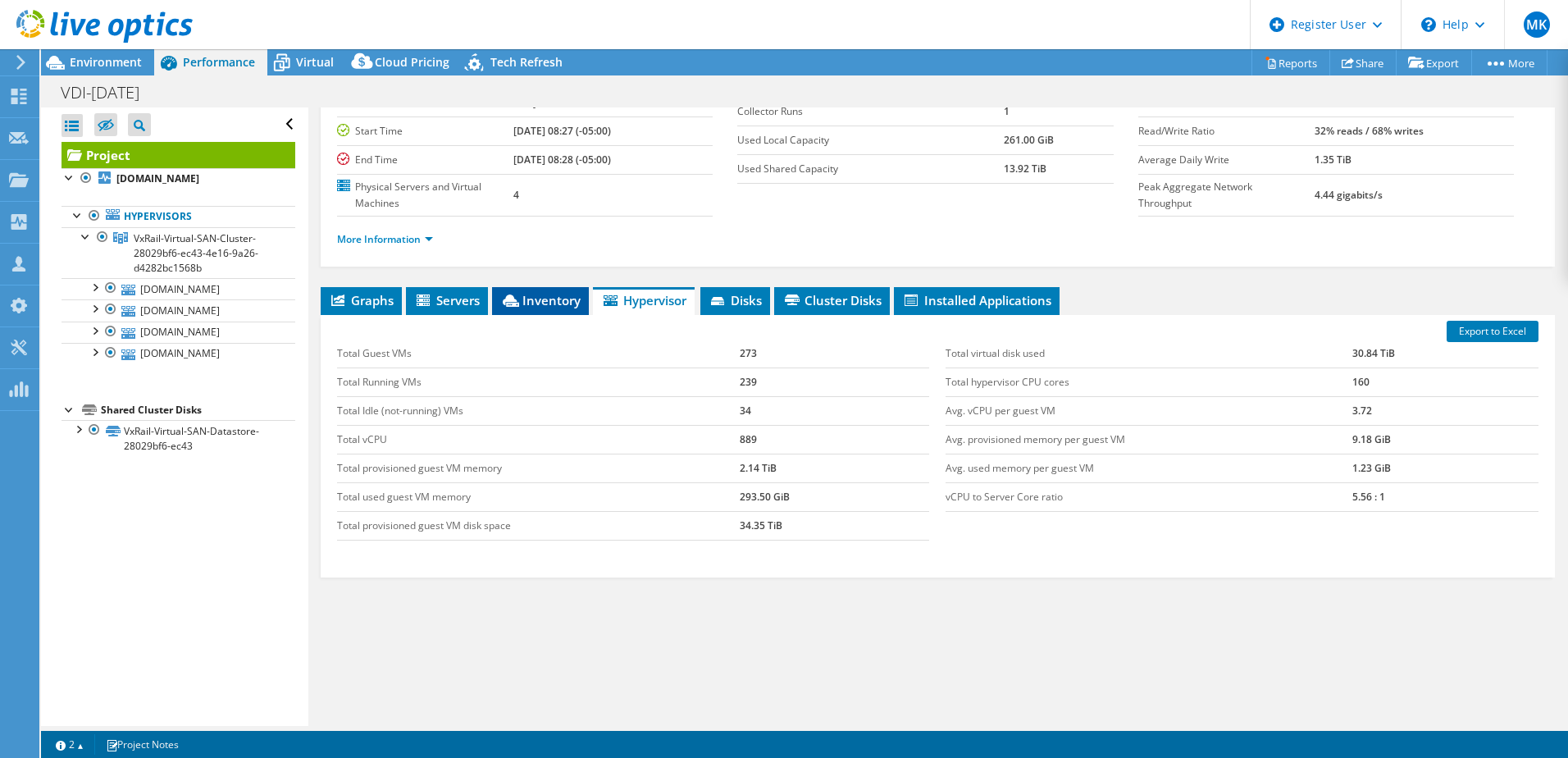
click at [540, 300] on span "Inventory" at bounding box center [541, 300] width 80 height 17
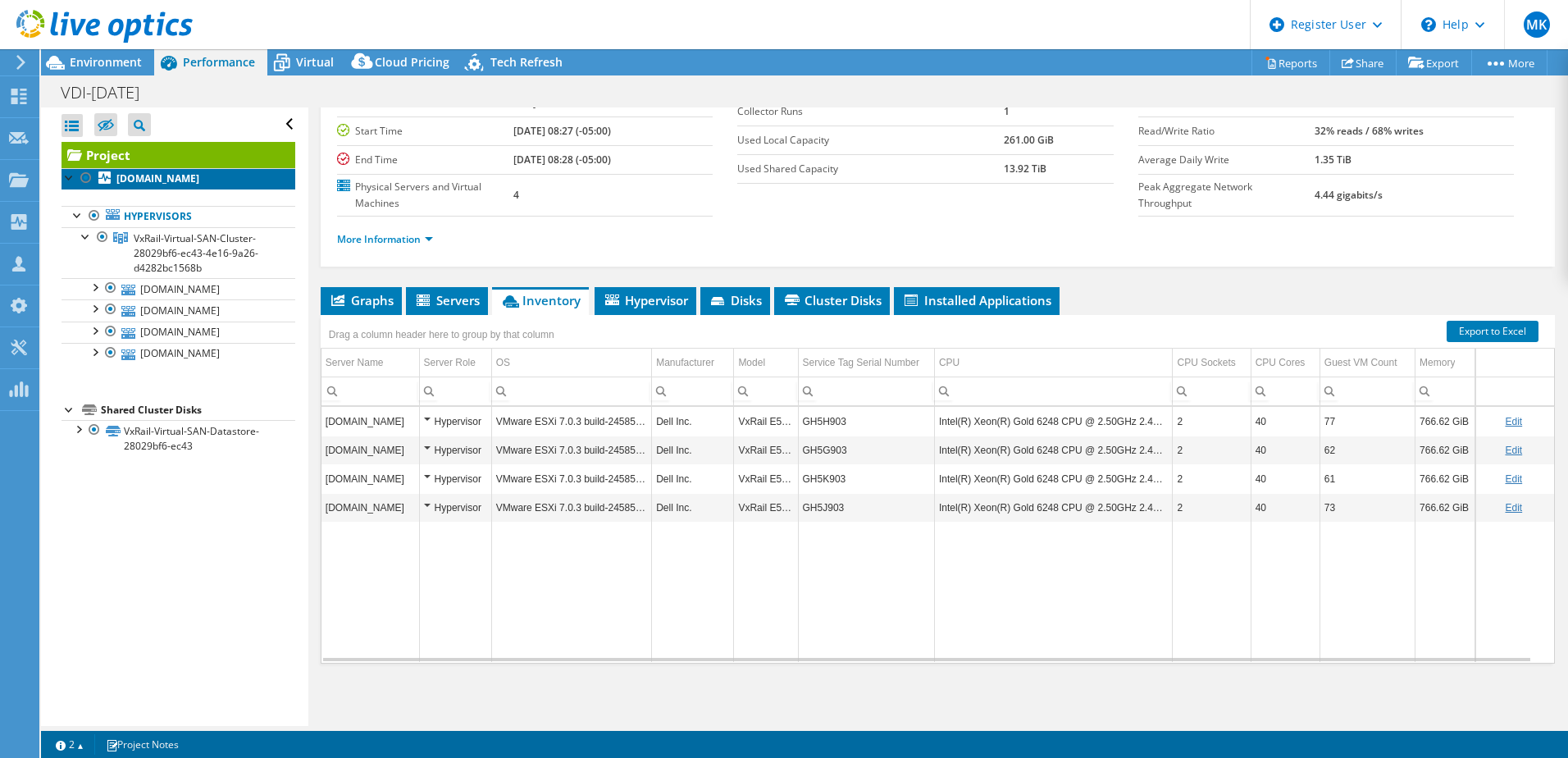
click at [186, 187] on link "esxvxvdi-02.dtn.com" at bounding box center [179, 179] width 234 height 22
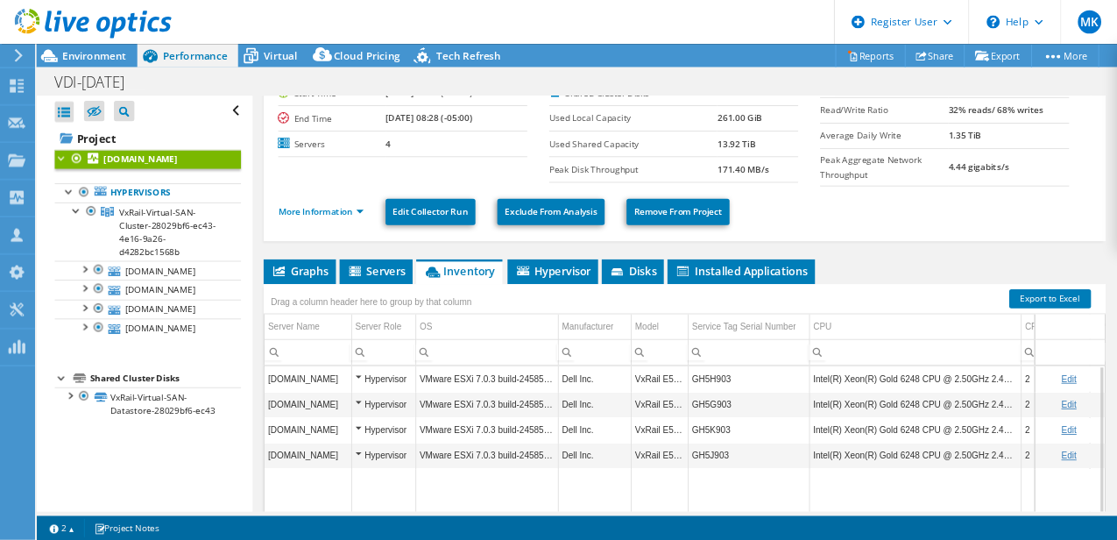
scroll to position [102, 0]
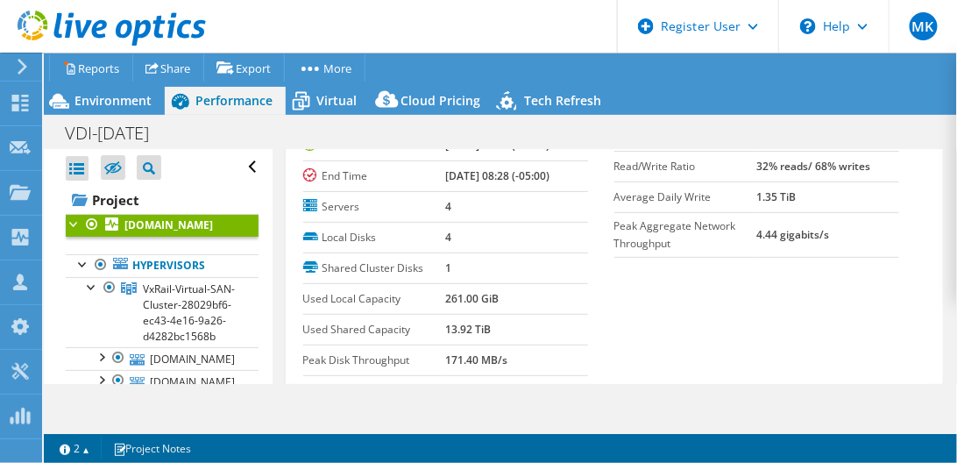
click at [589, 278] on div "Local Disks 4 Shared Cluster Disks 1 Used Local Capacity 261.00 GiB Used Shared…" at bounding box center [458, 299] width 311 height 153
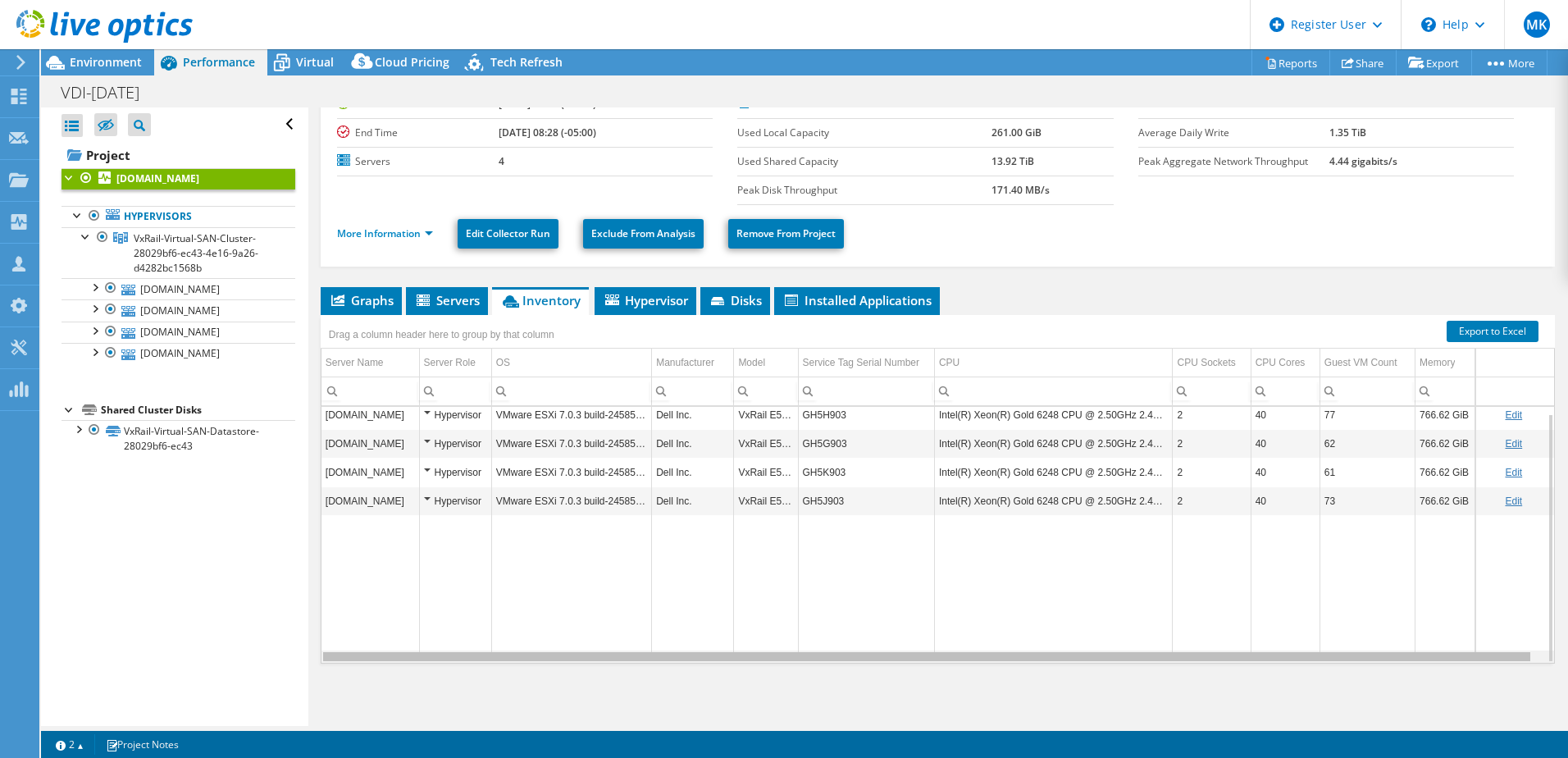
scroll to position [0, 10]
drag, startPoint x: 1181, startPoint y: 660, endPoint x: 1310, endPoint y: 651, distance: 129.3
click at [1310, 651] on body "MK Dell User Michael Kilmer Michael.Kilmer@Dell.com Dell My Profile Log Out \n …" at bounding box center [784, 379] width 1568 height 758
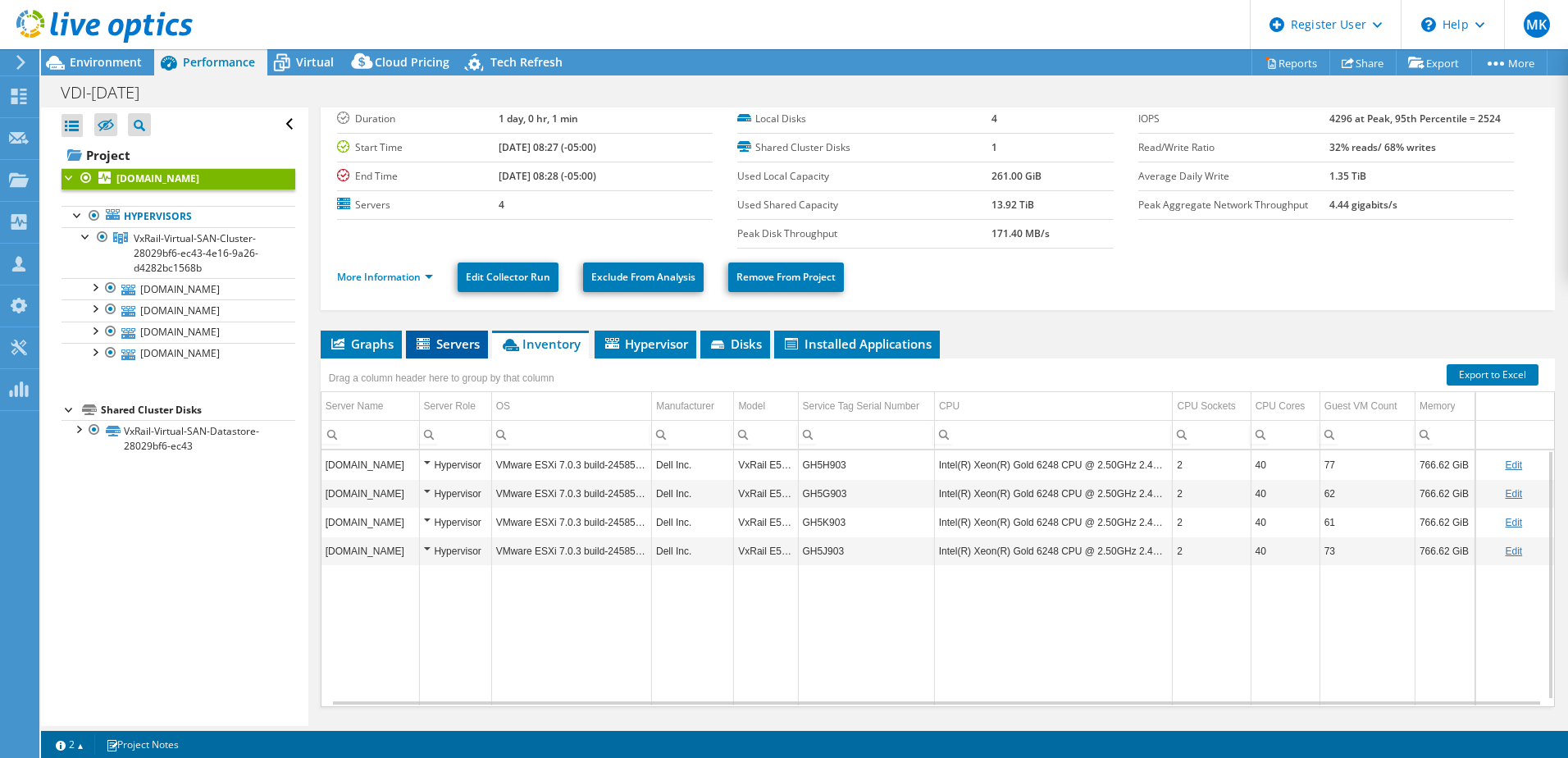
scroll to position [0, 0]
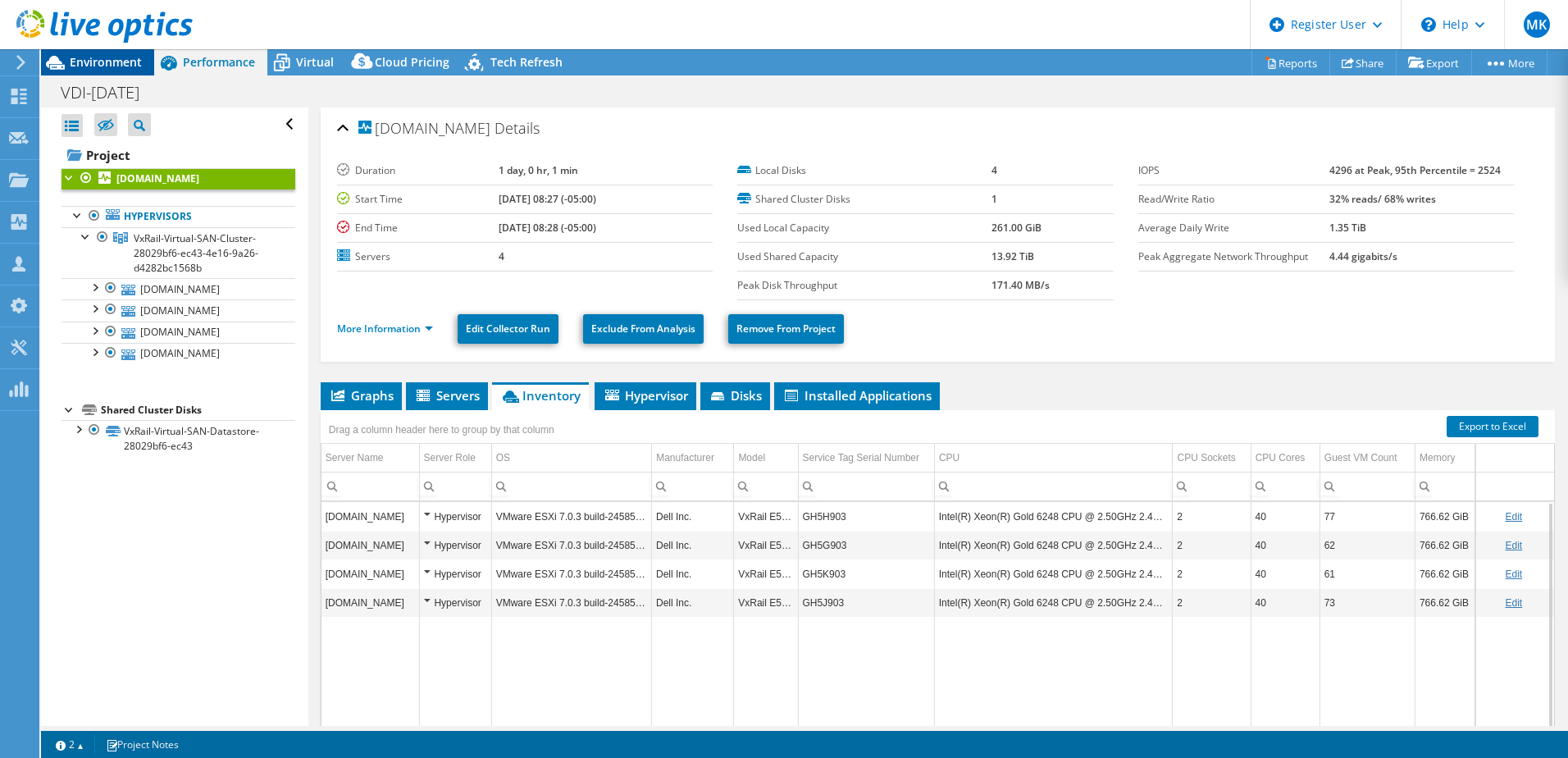
click at [100, 58] on span "Environment" at bounding box center [105, 62] width 72 height 16
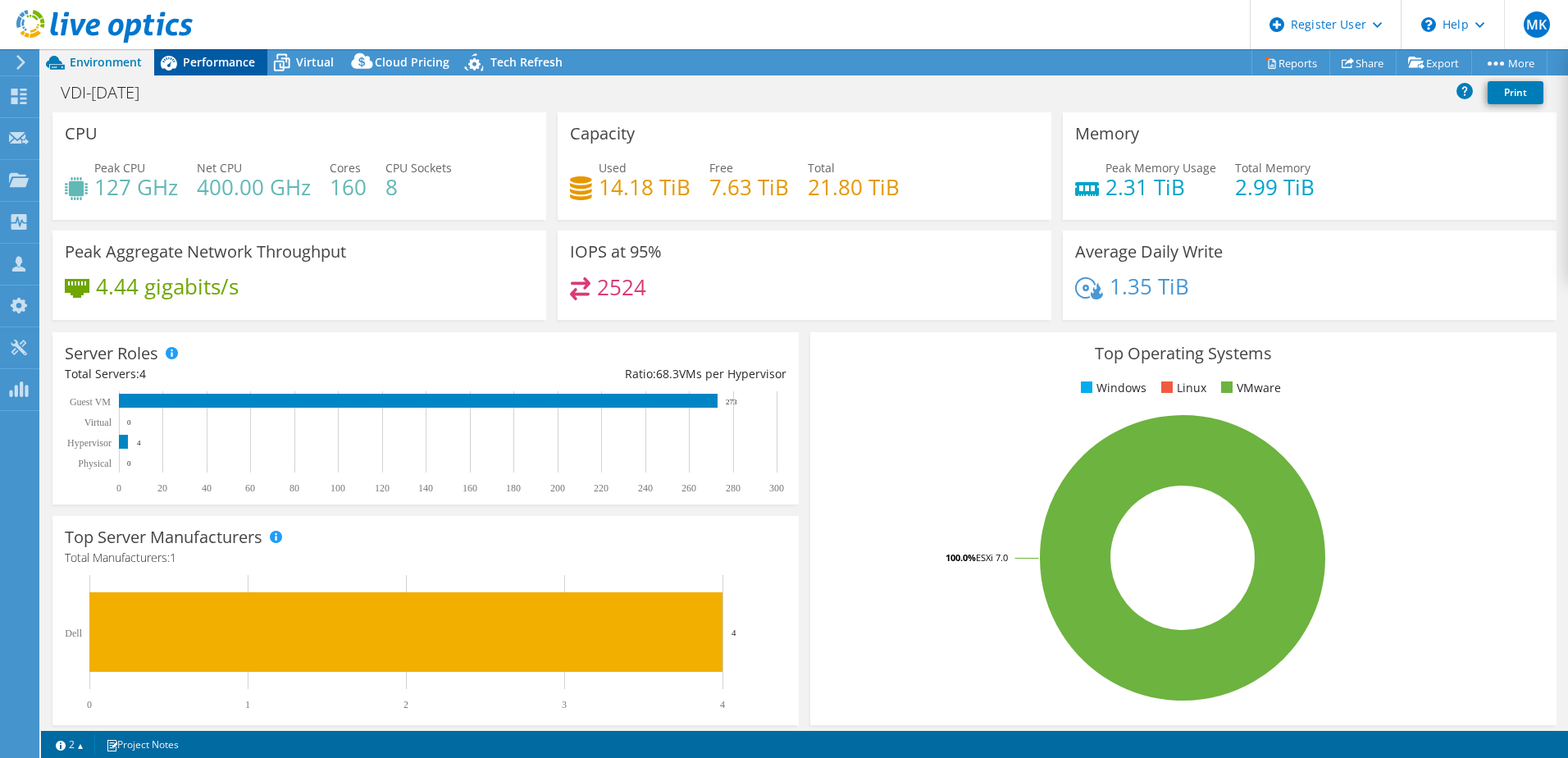
click at [236, 56] on span "Performance" at bounding box center [218, 62] width 72 height 16
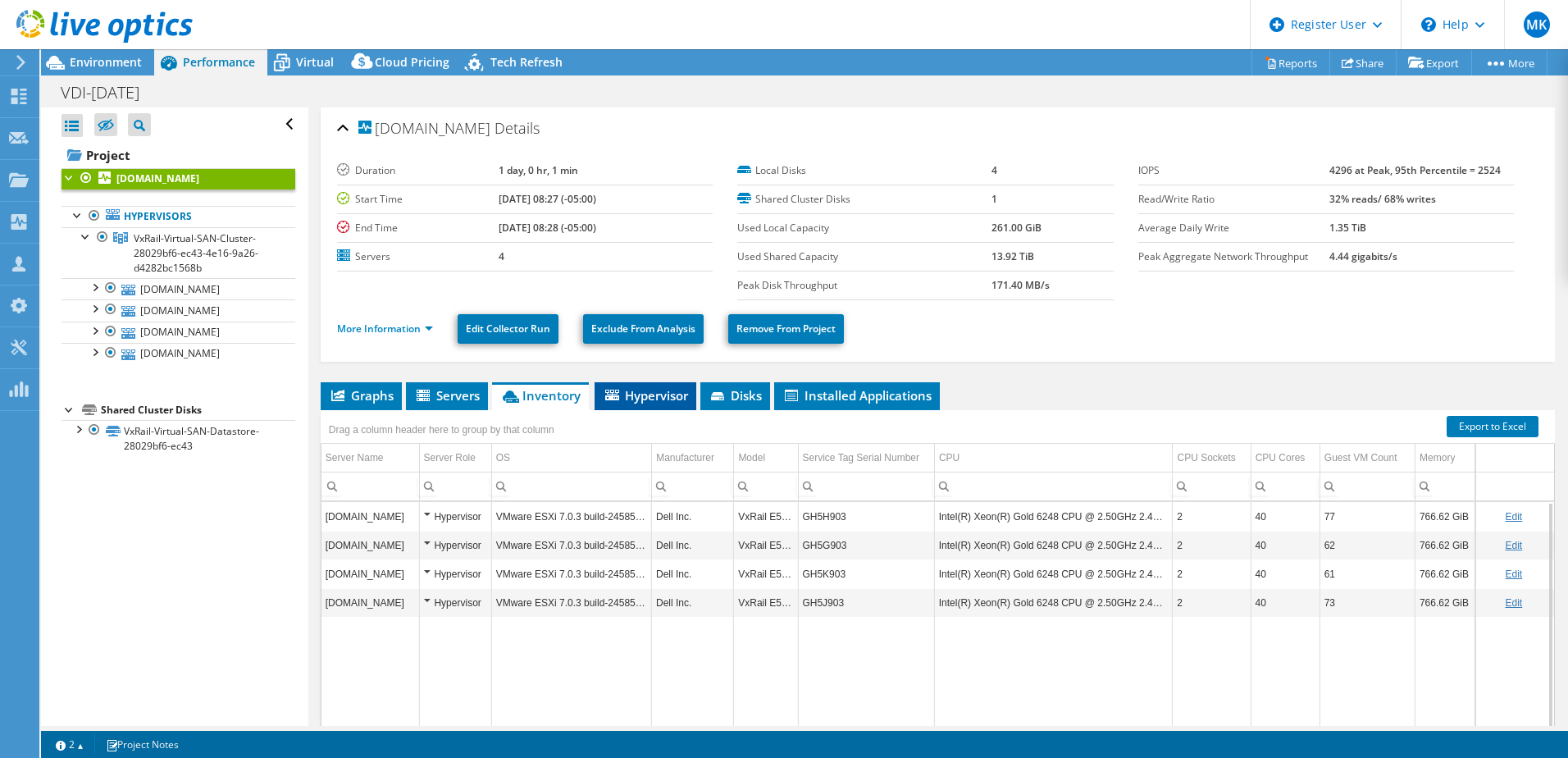
click at [632, 394] on span "Hypervisor" at bounding box center [645, 396] width 85 height 17
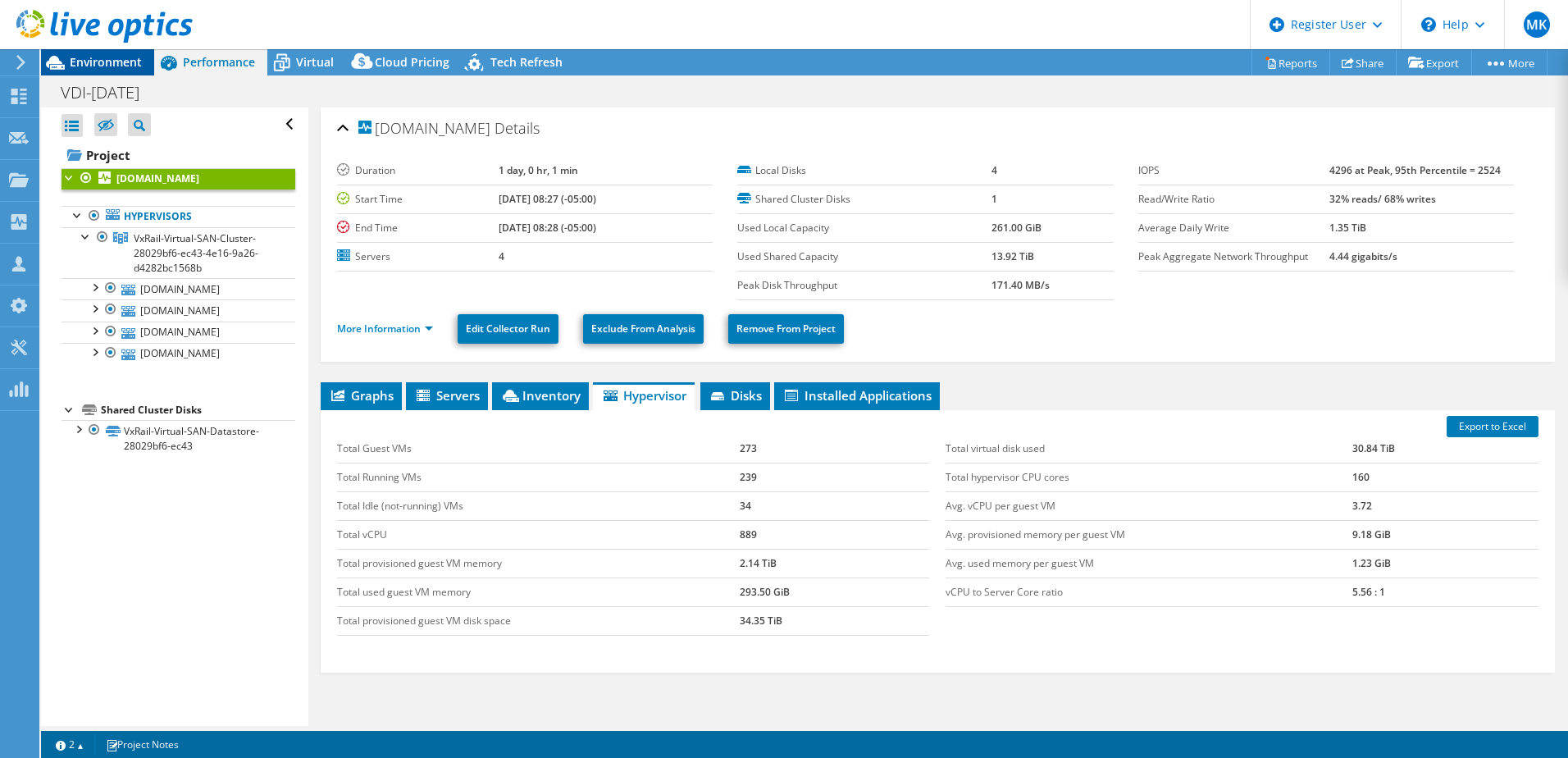
click at [94, 56] on span "Environment" at bounding box center [105, 62] width 72 height 16
